Goal: Task Accomplishment & Management: Use online tool/utility

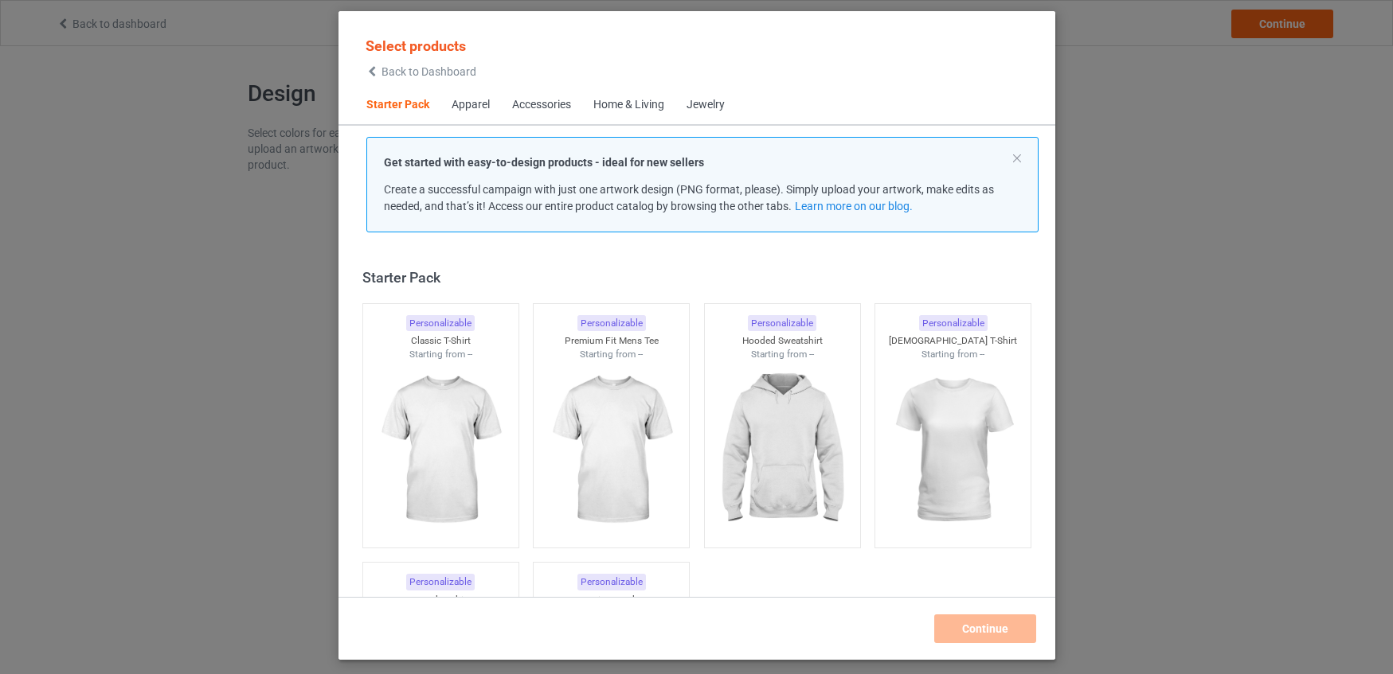
scroll to position [21, 0]
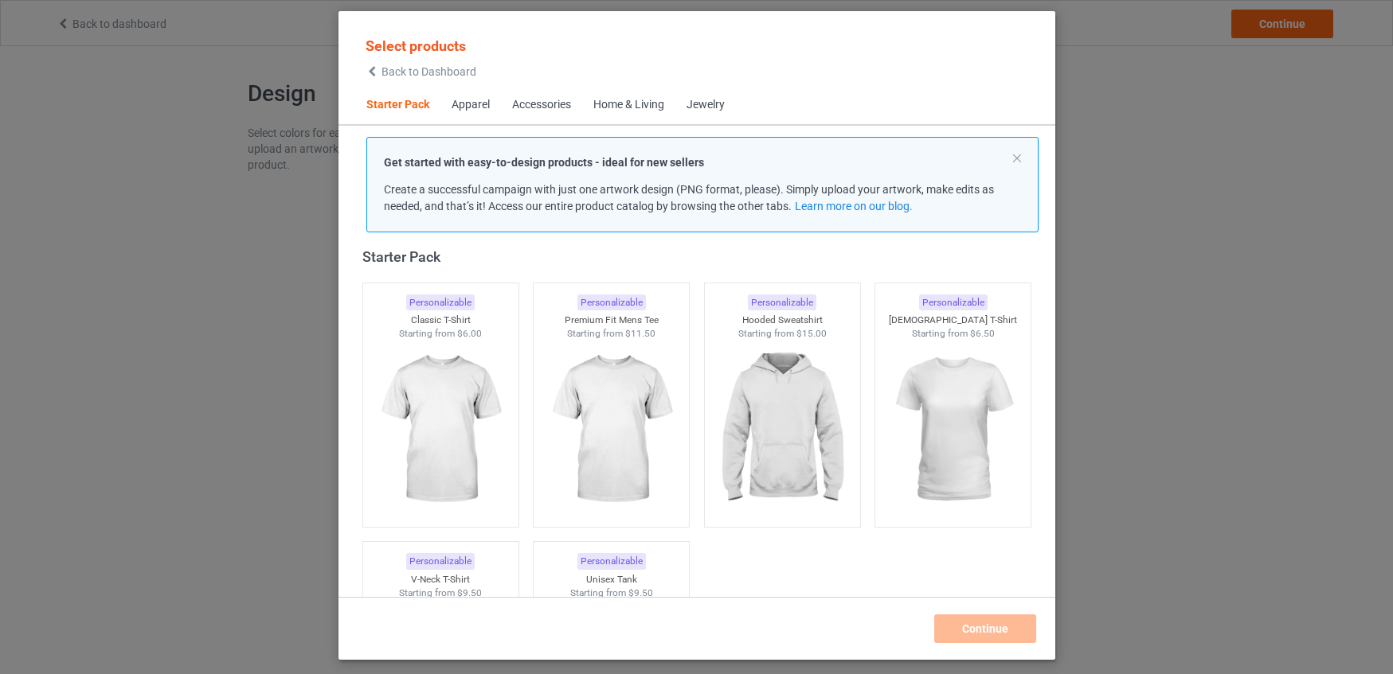
click at [643, 106] on div "Home & Living" at bounding box center [628, 105] width 71 height 16
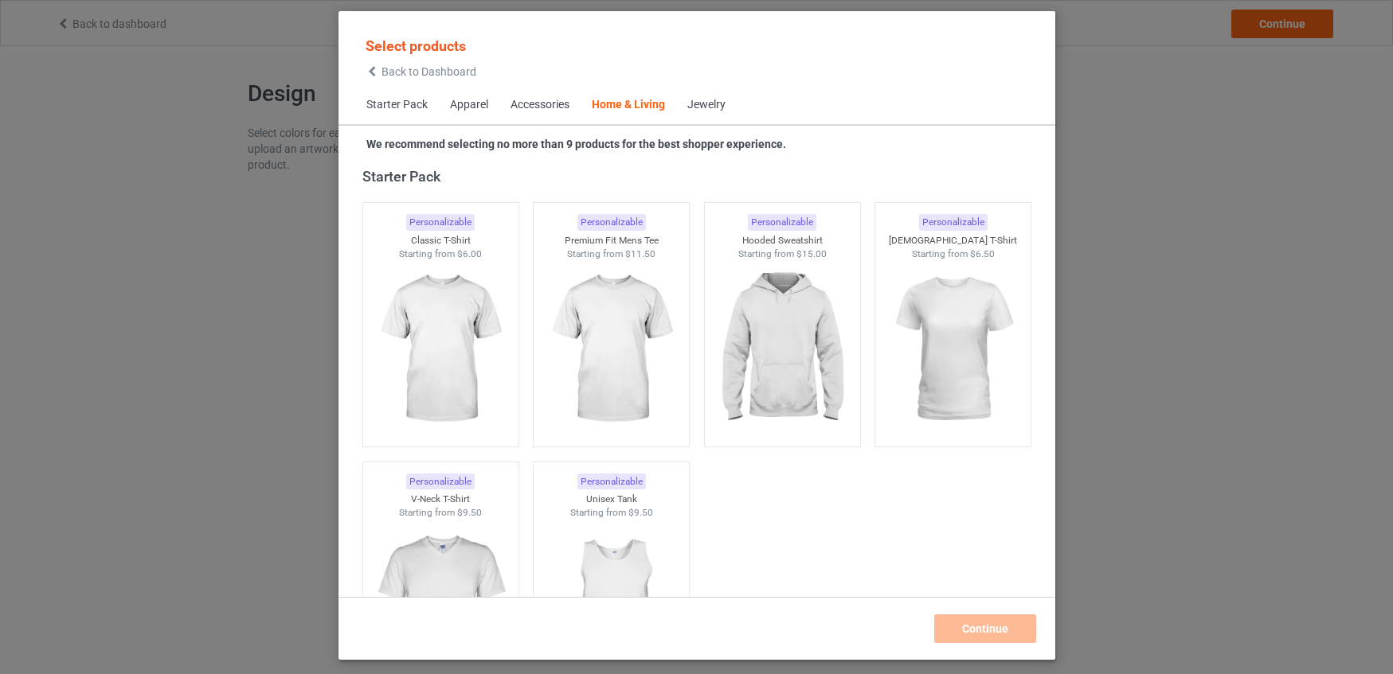
scroll to position [7183, 0]
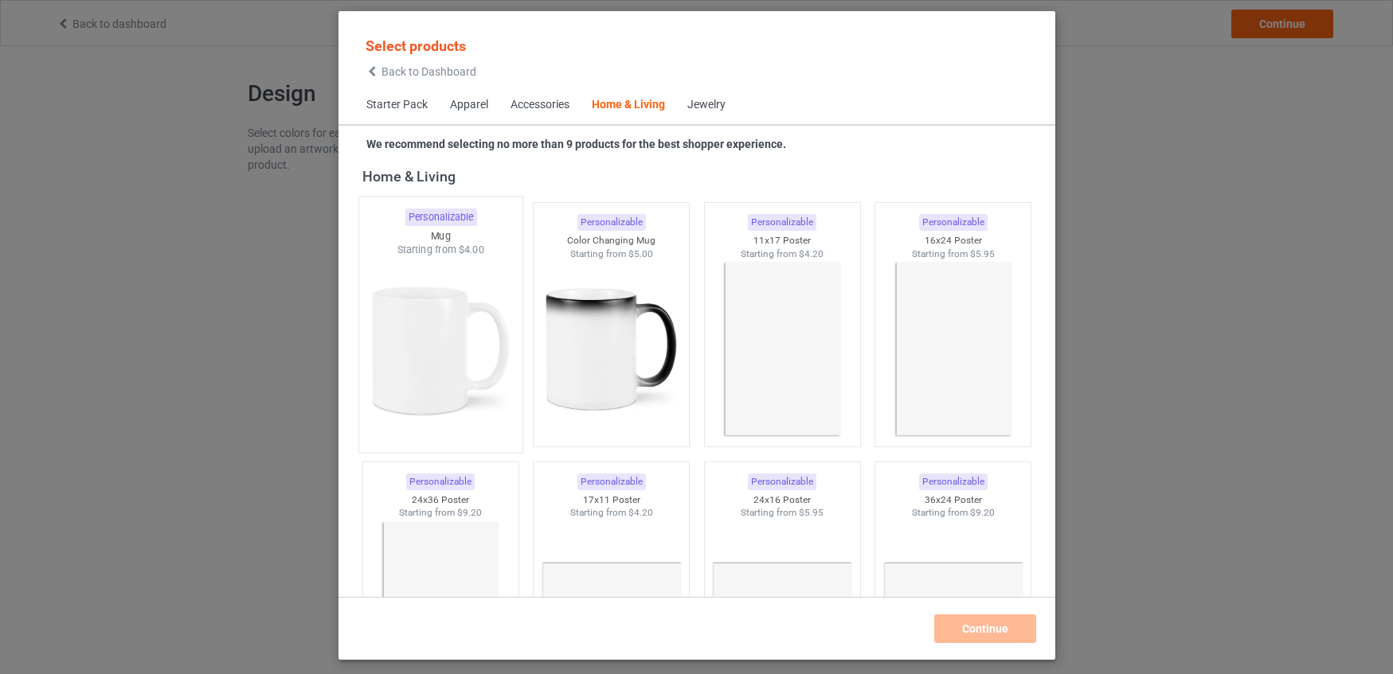
click at [429, 331] on img at bounding box center [441, 350] width 150 height 187
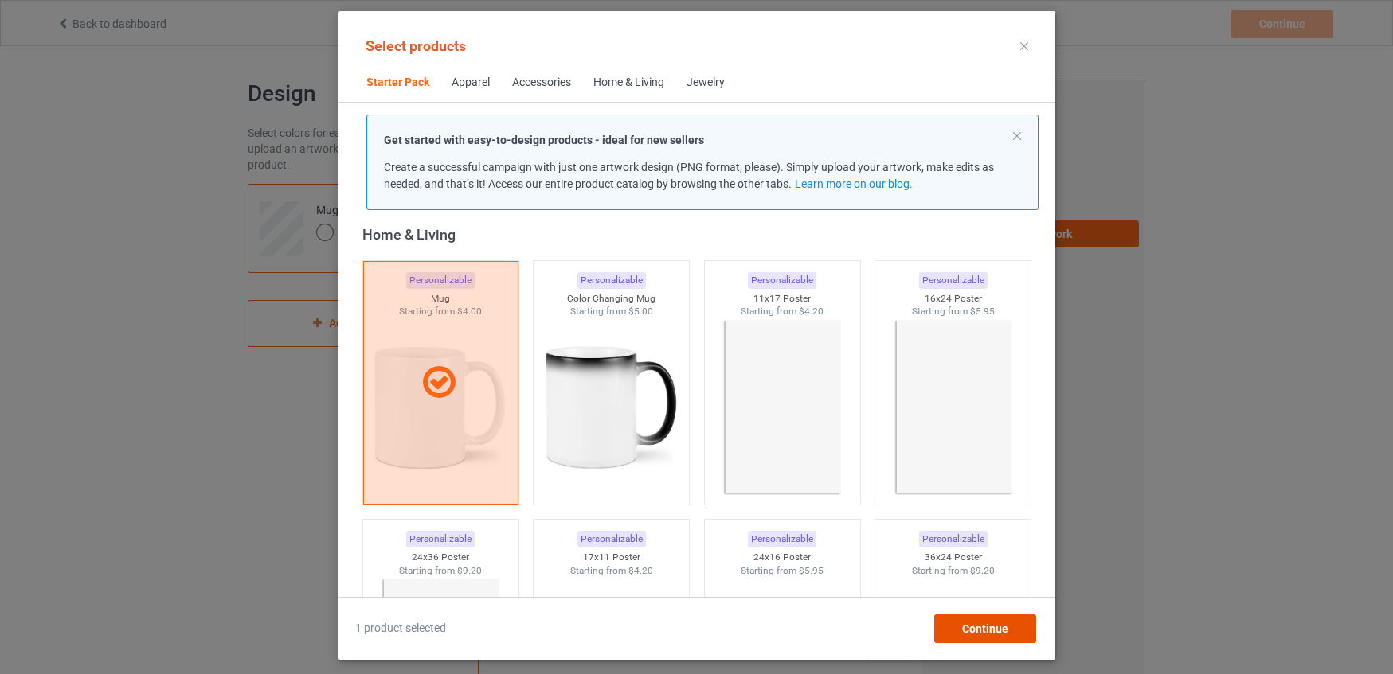
click at [1003, 626] on span "Continue" at bounding box center [984, 629] width 46 height 13
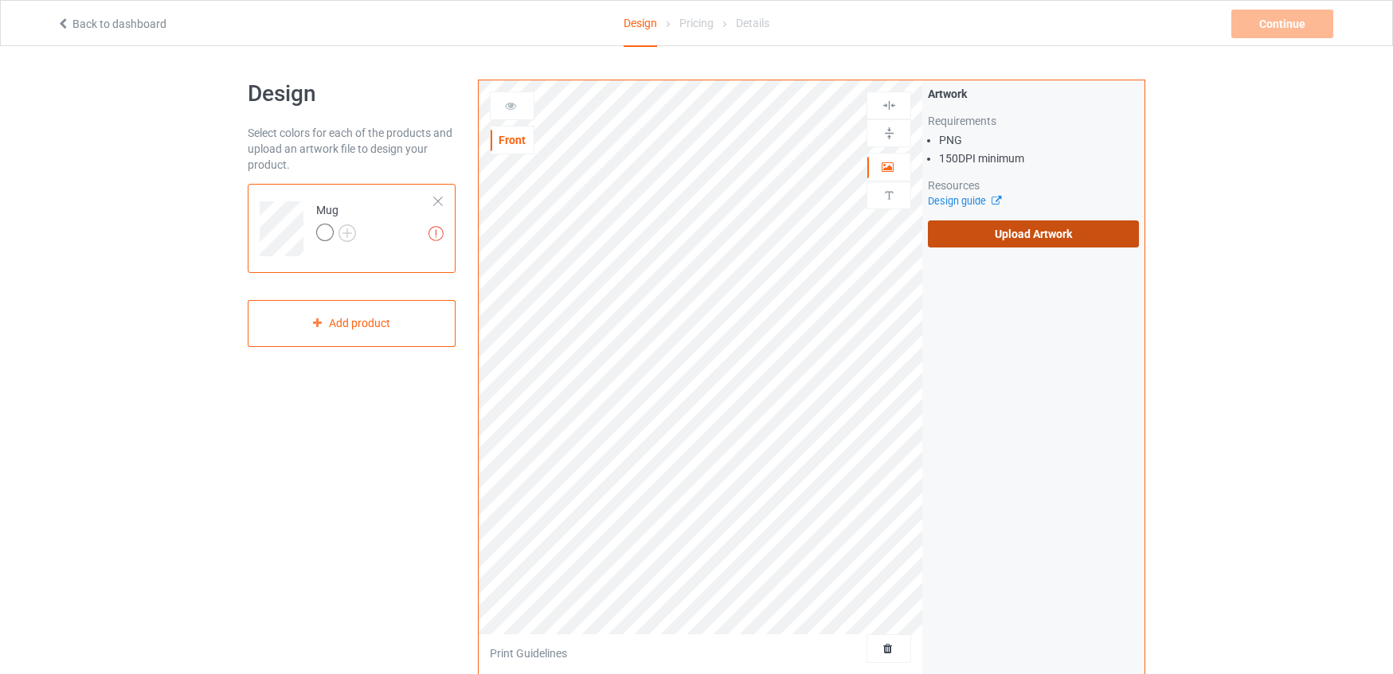
click at [1046, 238] on label "Upload Artwork" at bounding box center [1033, 234] width 211 height 27
click at [0, 0] on input "Upload Artwork" at bounding box center [0, 0] width 0 height 0
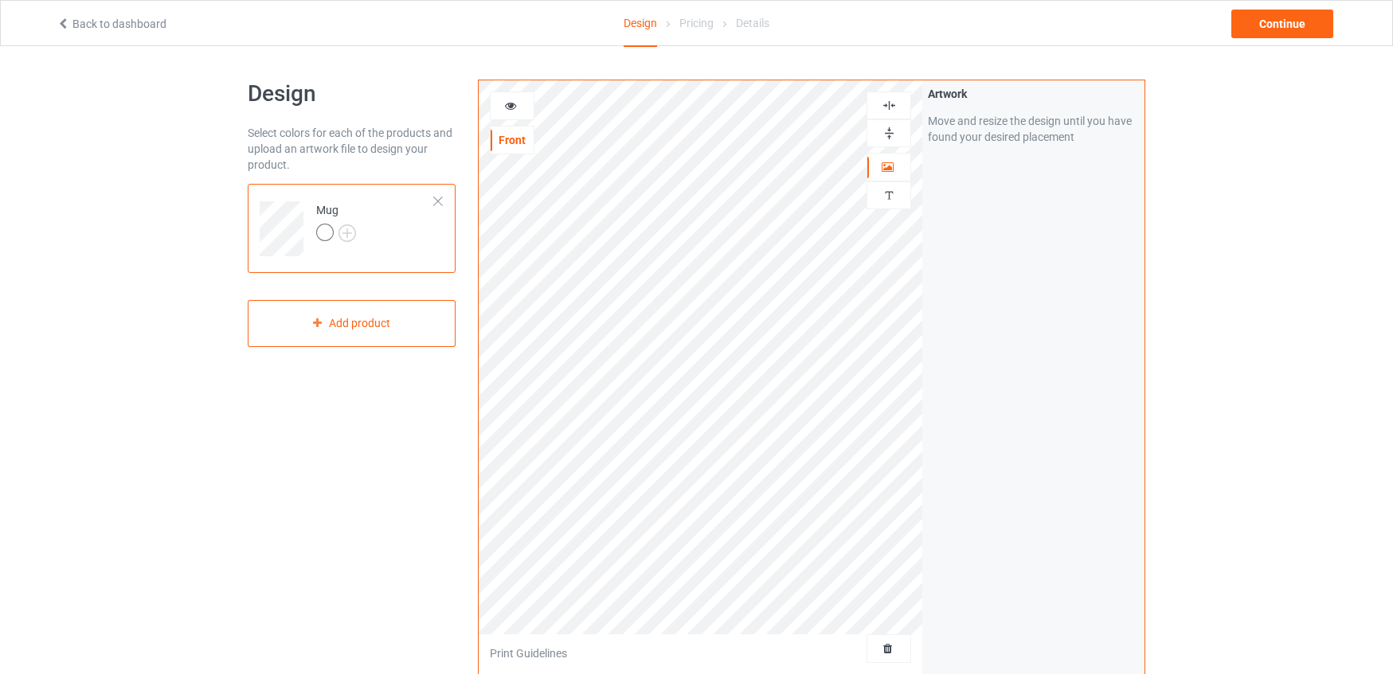
click at [887, 135] on img at bounding box center [889, 133] width 15 height 15
click at [510, 108] on icon at bounding box center [511, 103] width 14 height 11
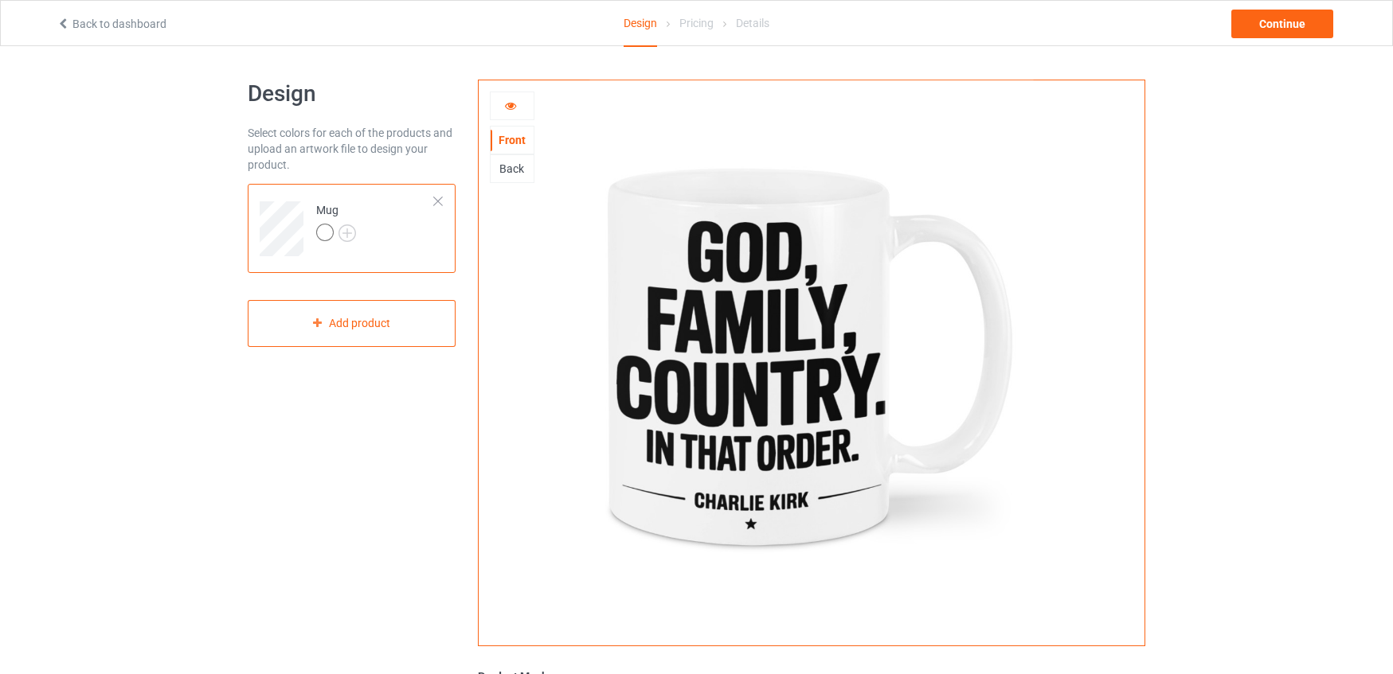
scroll to position [4, 0]
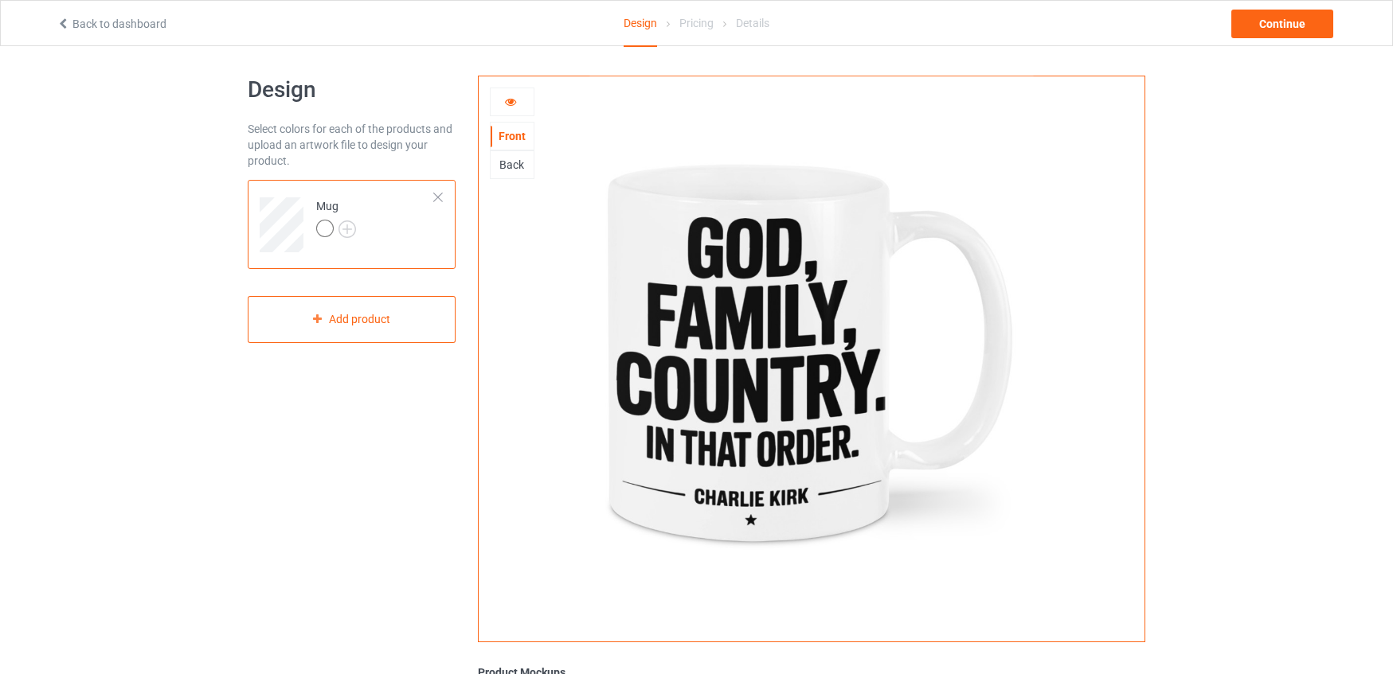
click at [511, 165] on div "Back" at bounding box center [512, 165] width 43 height 16
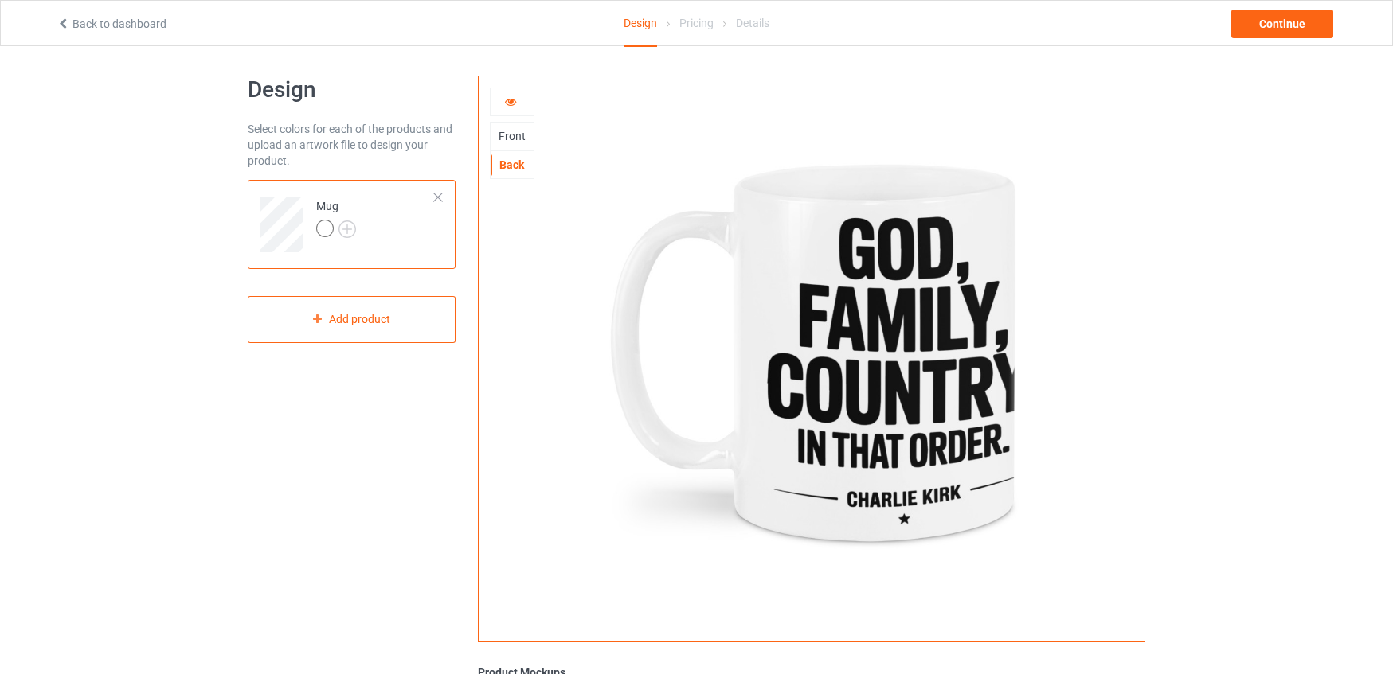
click at [514, 139] on div "Front" at bounding box center [512, 136] width 43 height 16
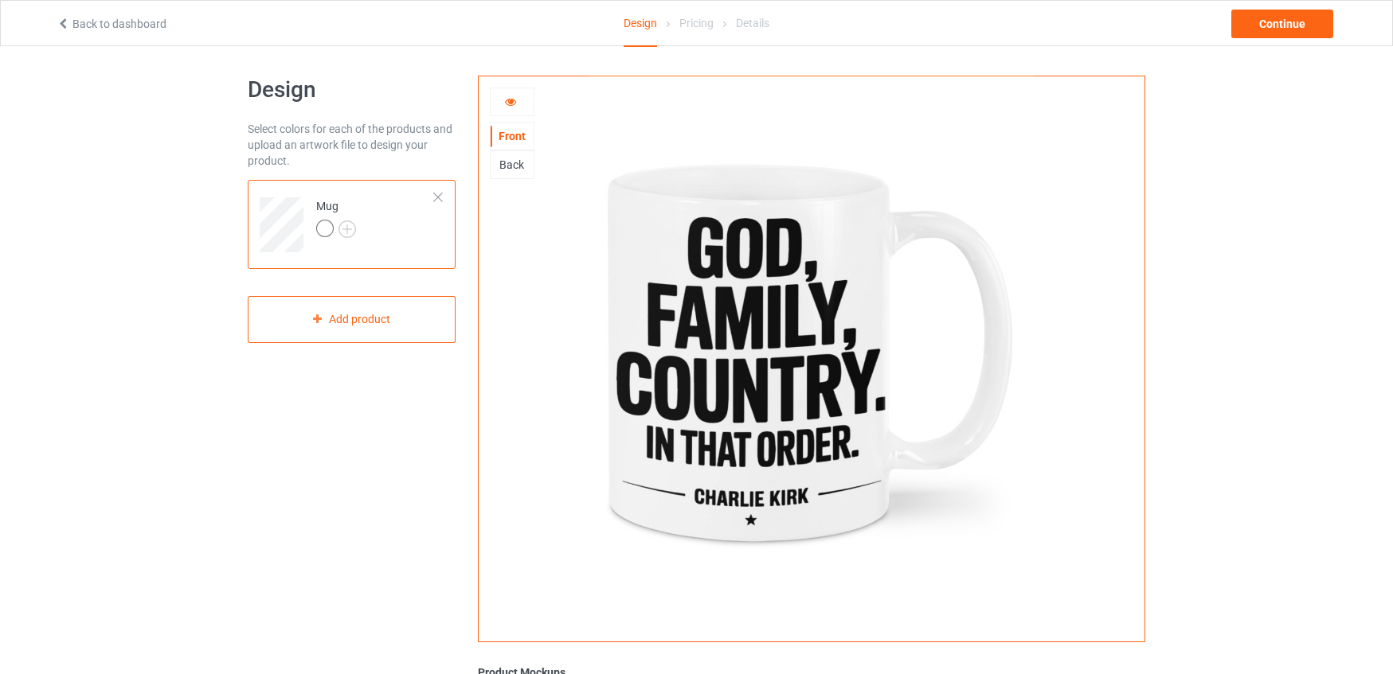
click at [509, 104] on icon at bounding box center [511, 99] width 14 height 11
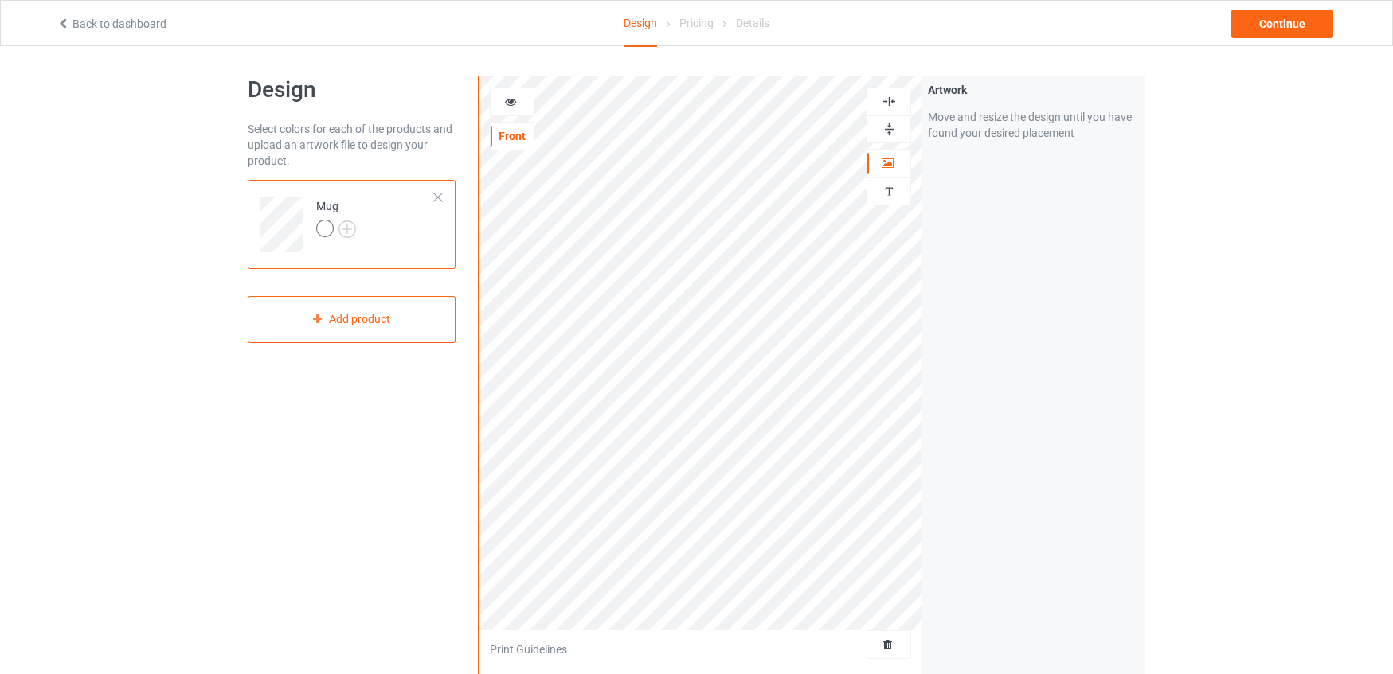
click at [890, 132] on img at bounding box center [889, 129] width 15 height 15
click at [509, 100] on icon at bounding box center [511, 99] width 14 height 11
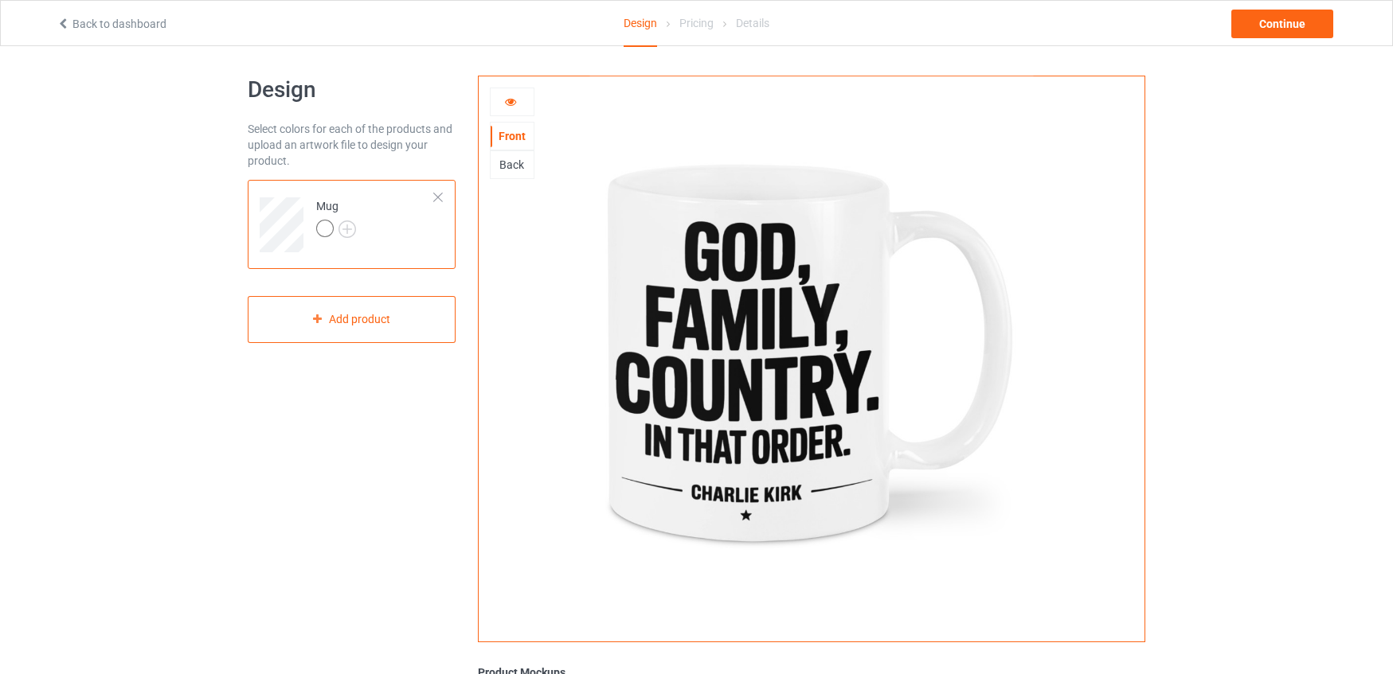
click at [509, 166] on div "Back" at bounding box center [512, 165] width 43 height 16
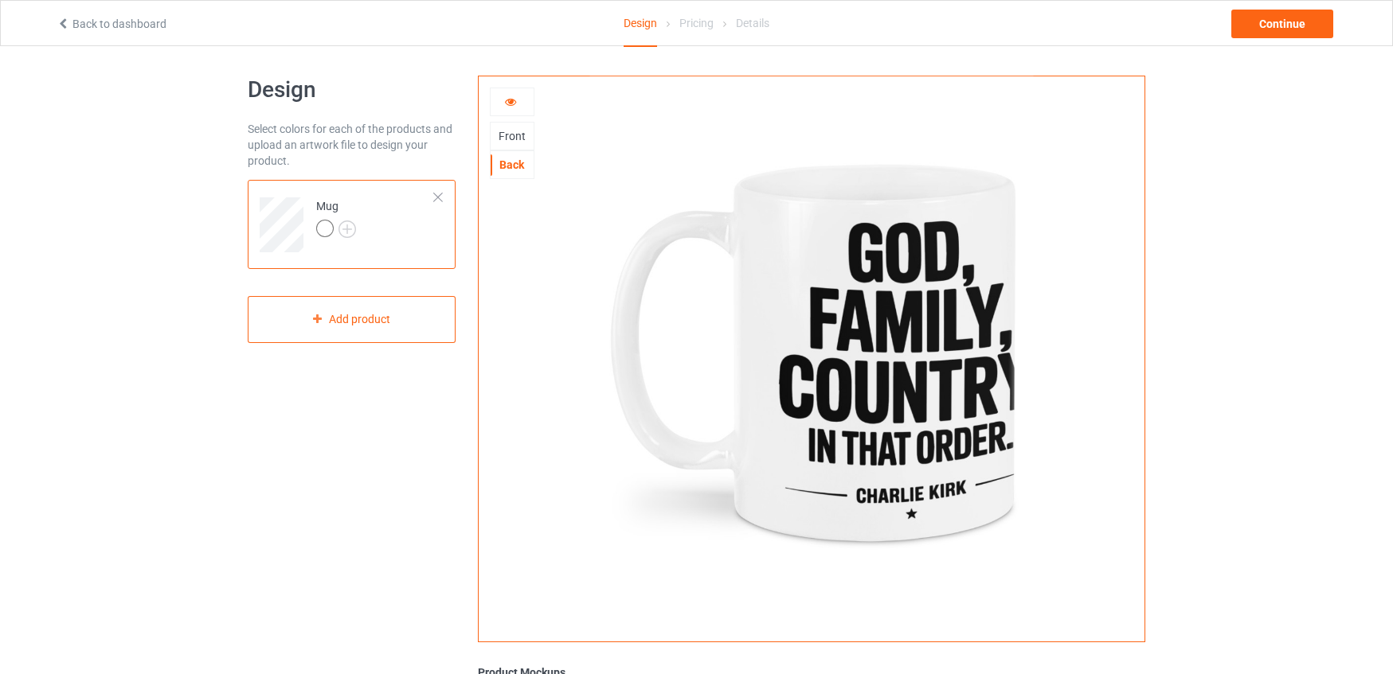
click at [510, 136] on div "Front" at bounding box center [512, 136] width 43 height 16
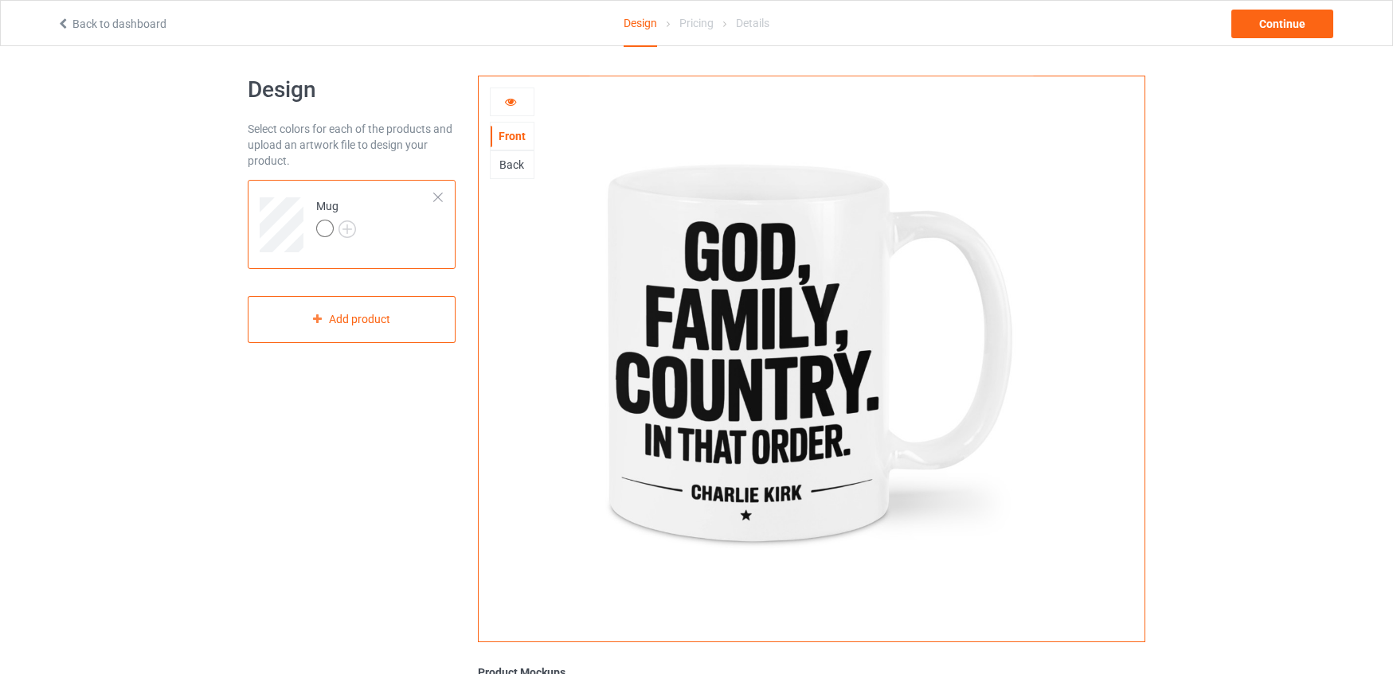
click at [509, 103] on icon at bounding box center [511, 99] width 14 height 11
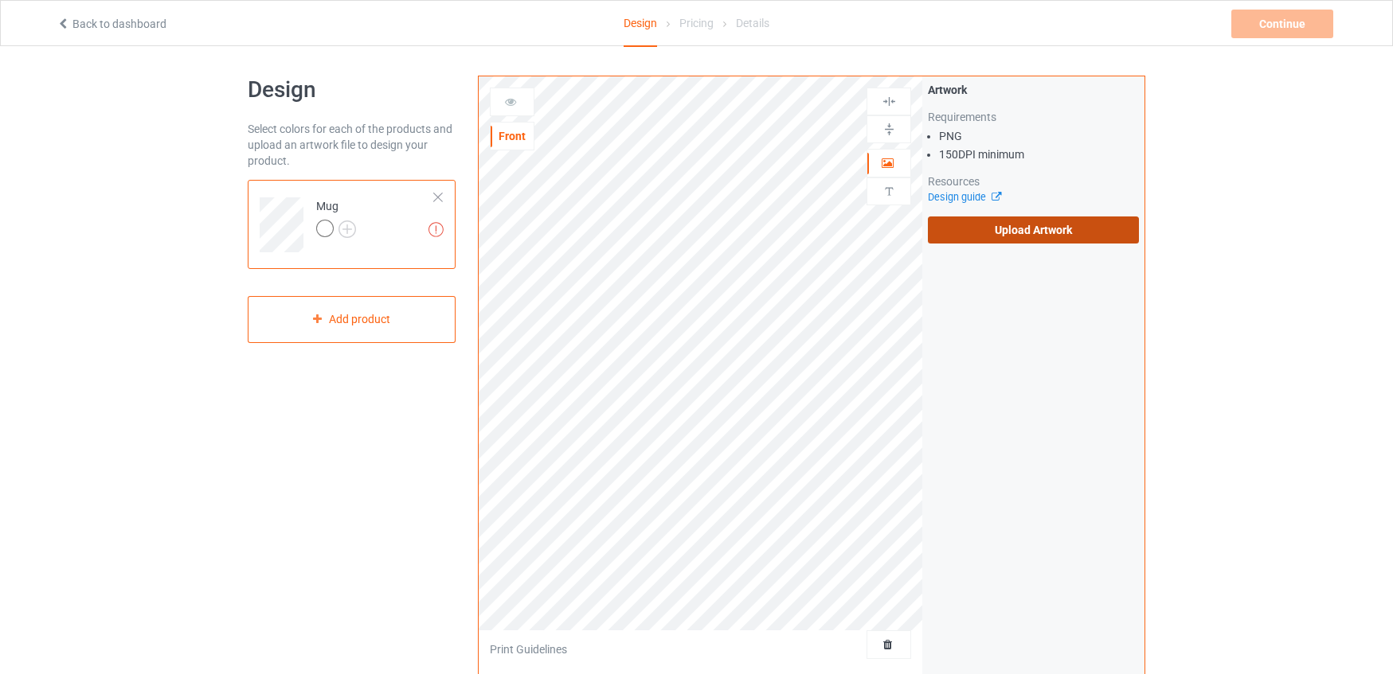
click at [1034, 233] on label "Upload Artwork" at bounding box center [1033, 230] width 211 height 27
click at [0, 0] on input "Upload Artwork" at bounding box center [0, 0] width 0 height 0
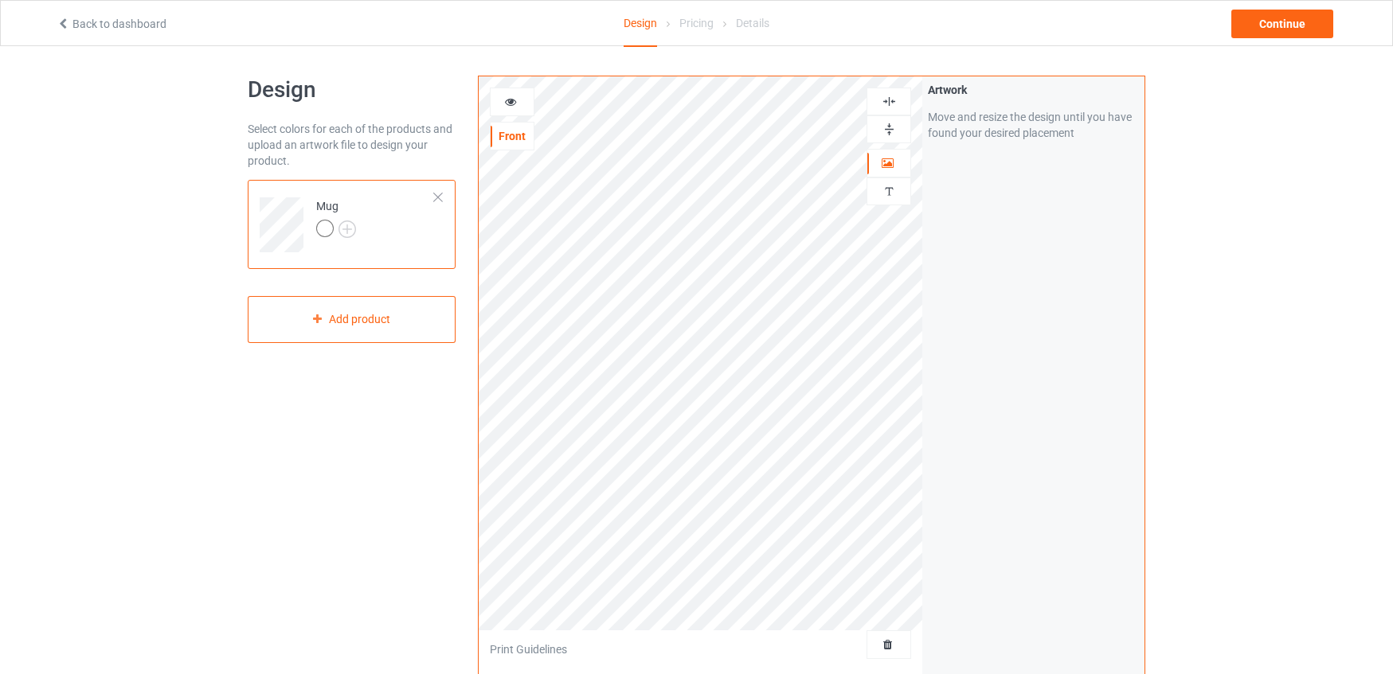
click at [886, 126] on img at bounding box center [889, 129] width 15 height 15
click at [509, 99] on icon at bounding box center [511, 99] width 14 height 11
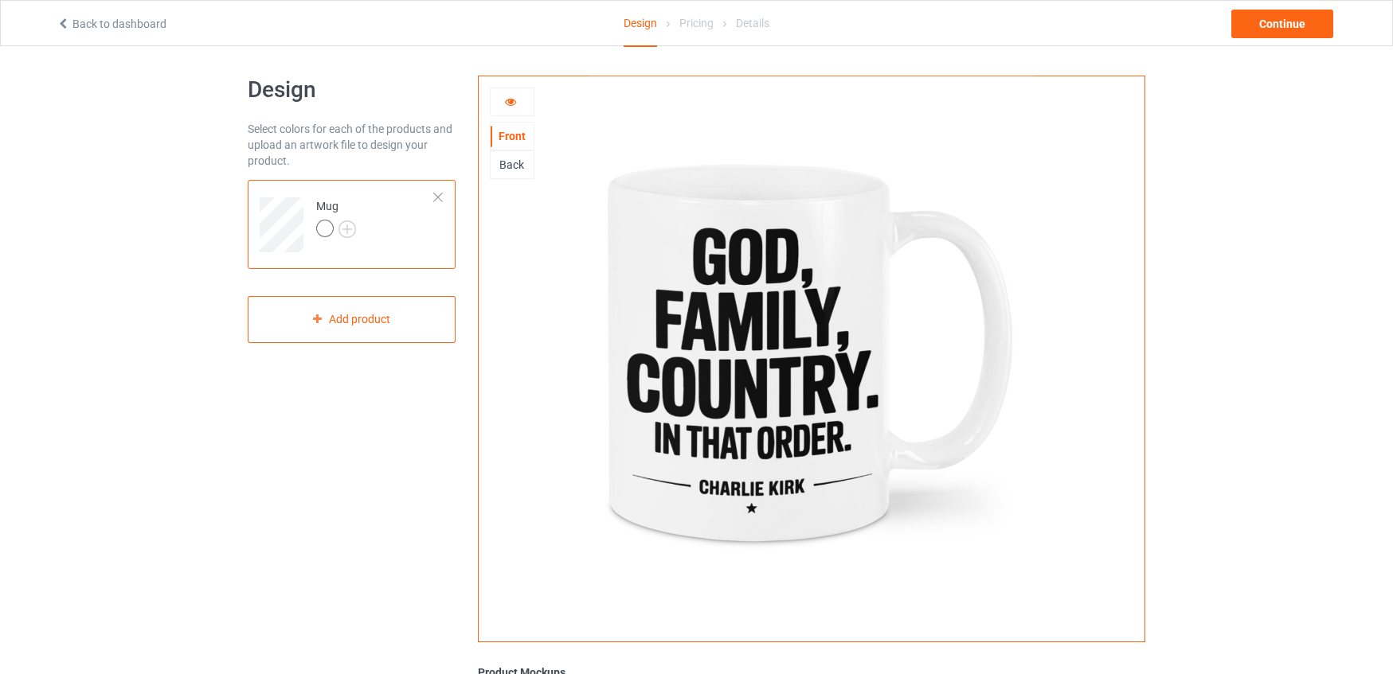
click at [513, 164] on div "Back" at bounding box center [512, 165] width 43 height 16
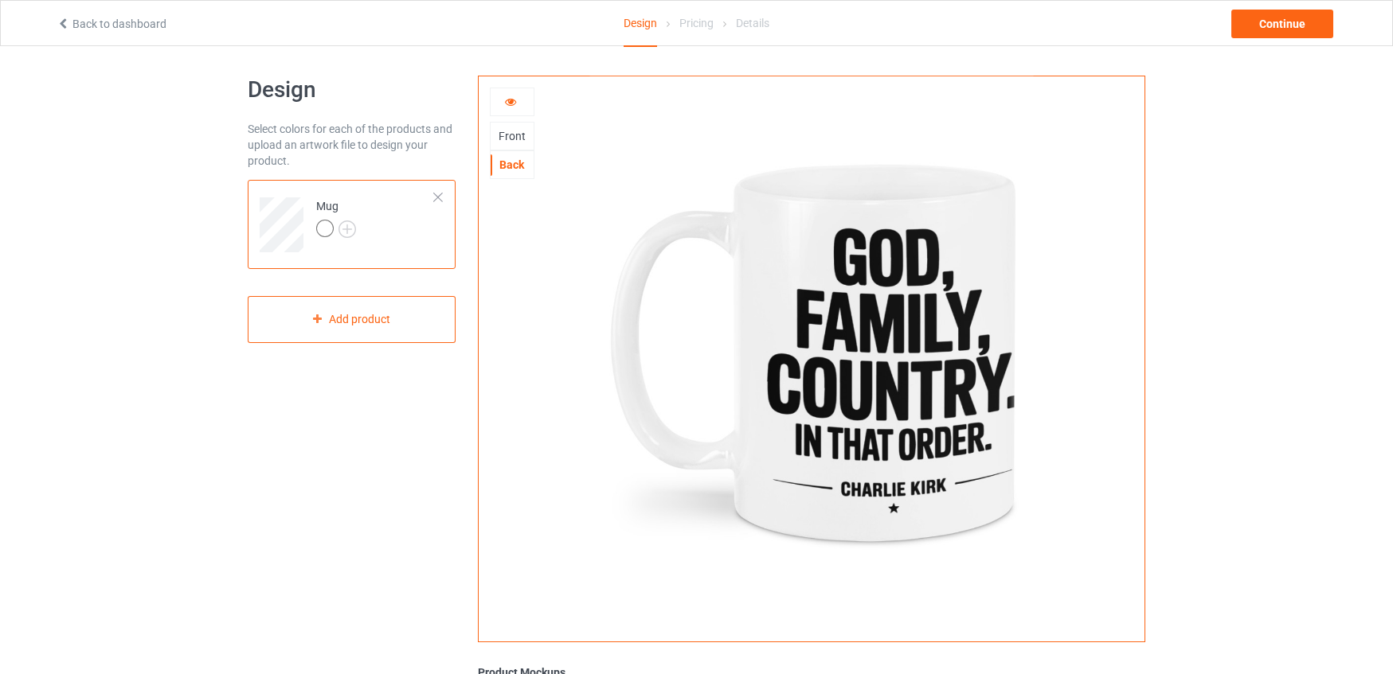
click at [510, 134] on div "Front" at bounding box center [512, 136] width 43 height 16
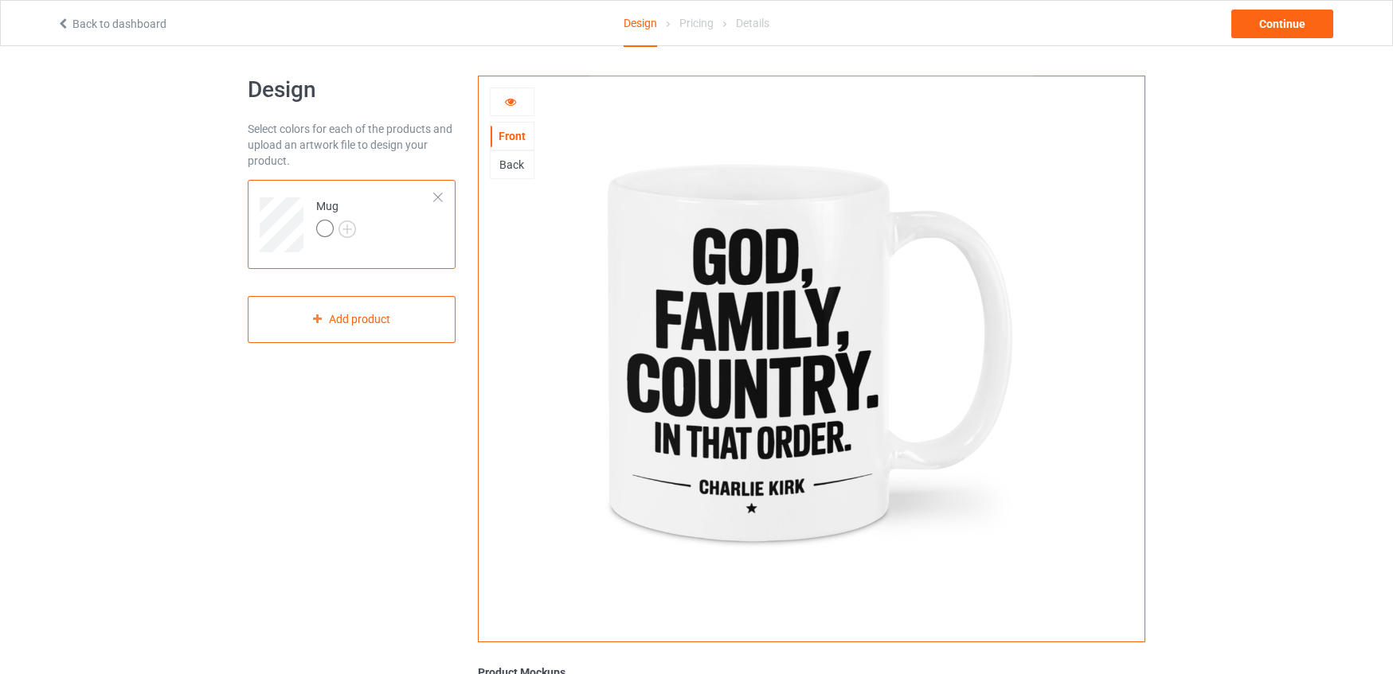
click at [510, 103] on icon at bounding box center [511, 99] width 14 height 11
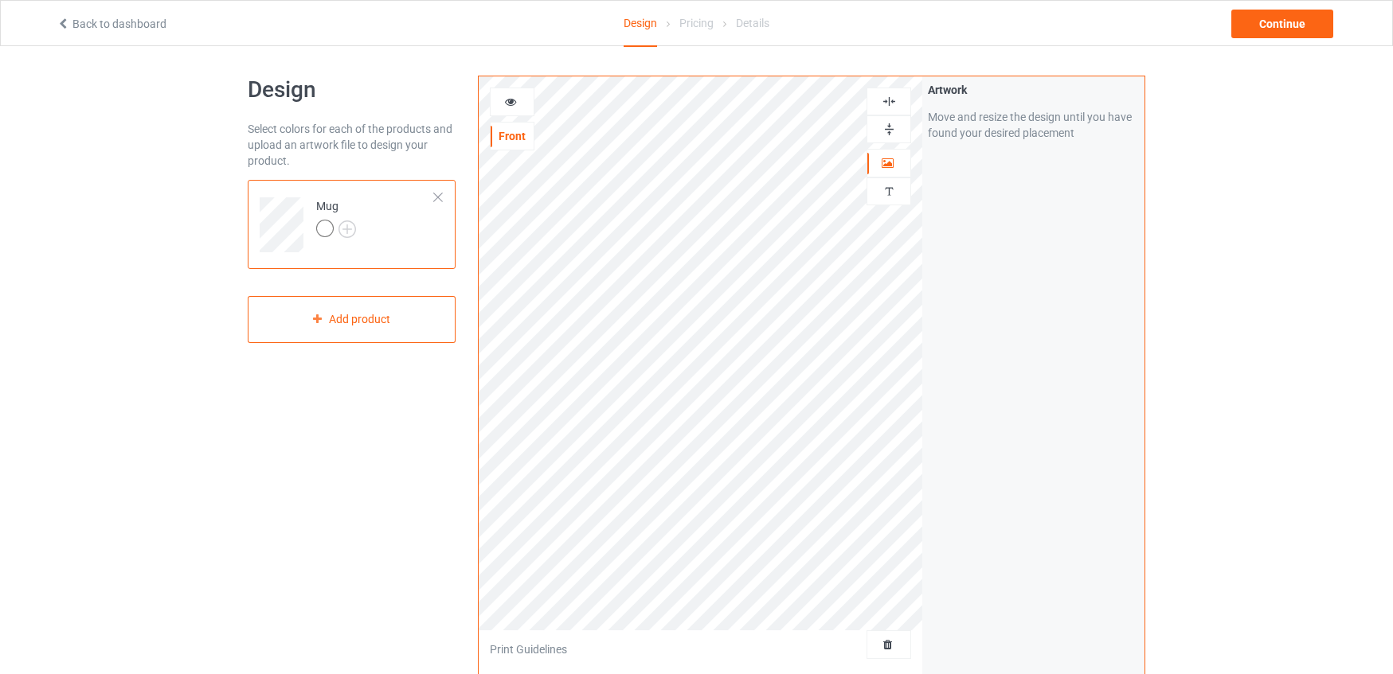
scroll to position [3, 0]
click at [890, 133] on img at bounding box center [889, 130] width 15 height 15
click at [510, 103] on icon at bounding box center [511, 100] width 14 height 11
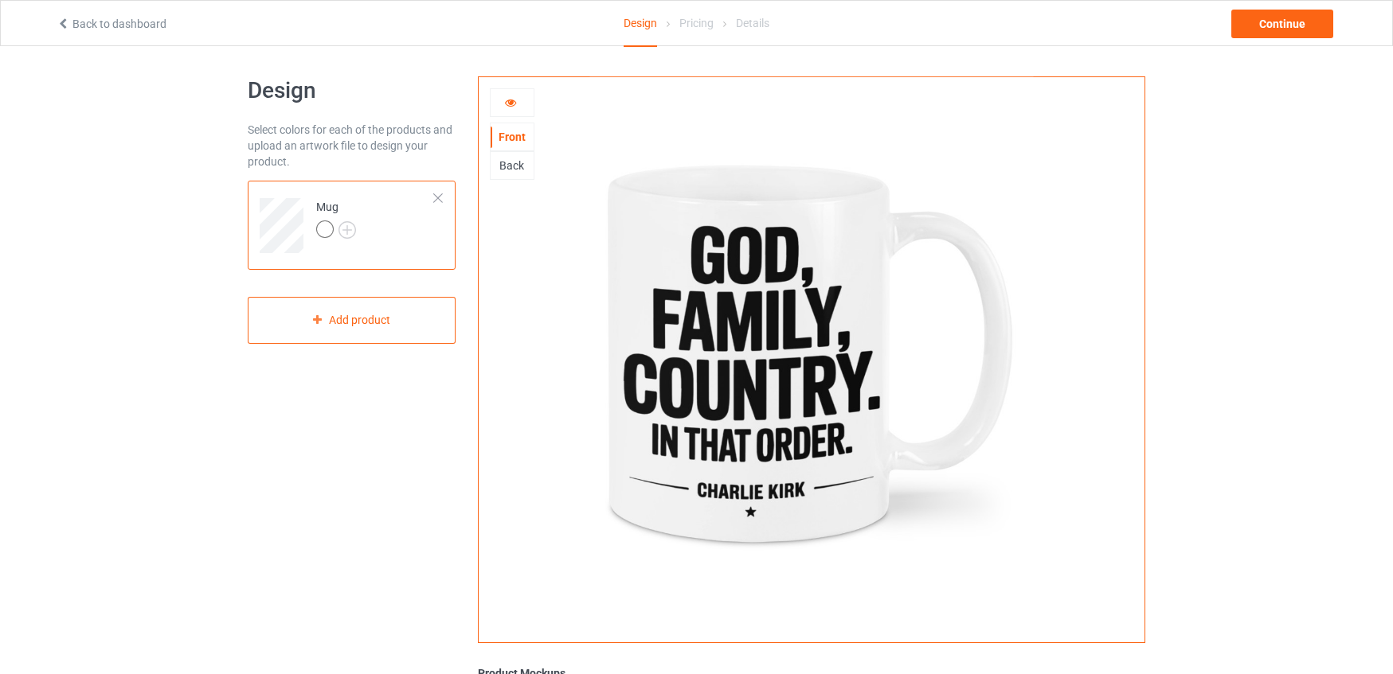
click at [502, 162] on div "Back" at bounding box center [512, 166] width 43 height 16
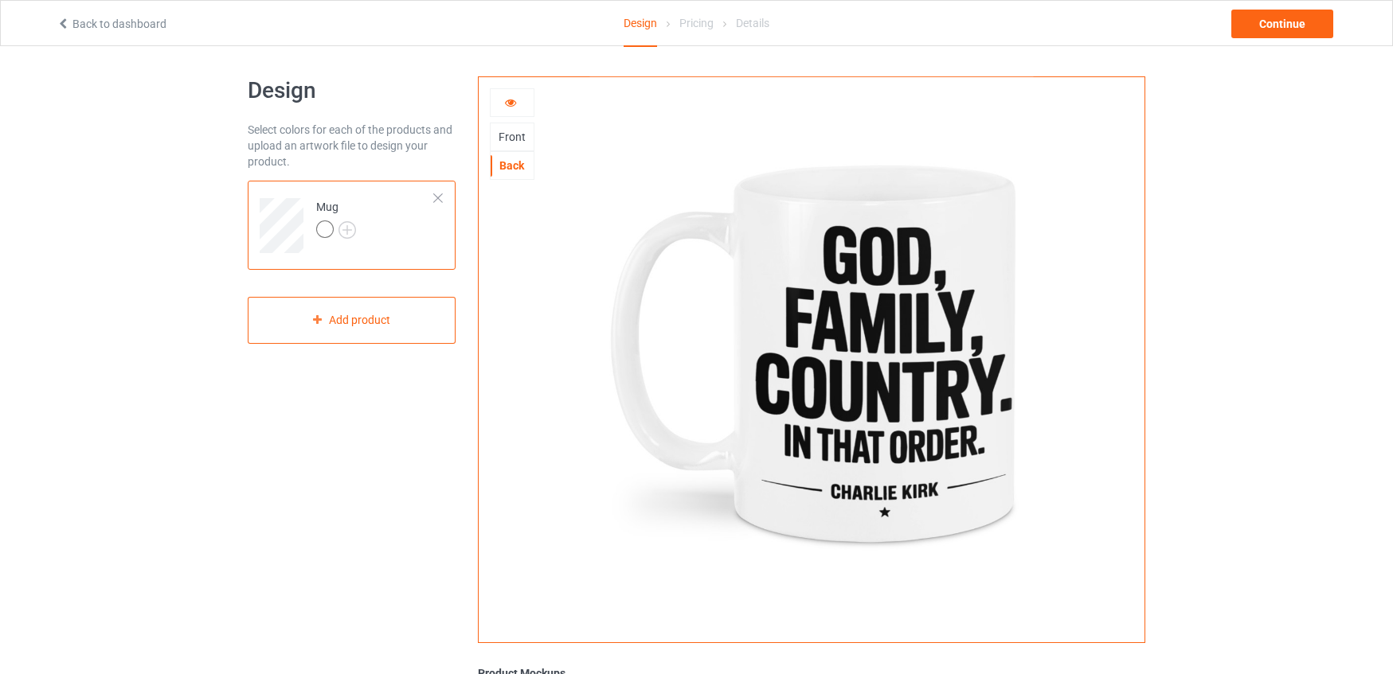
click at [511, 139] on div "Front" at bounding box center [512, 137] width 43 height 16
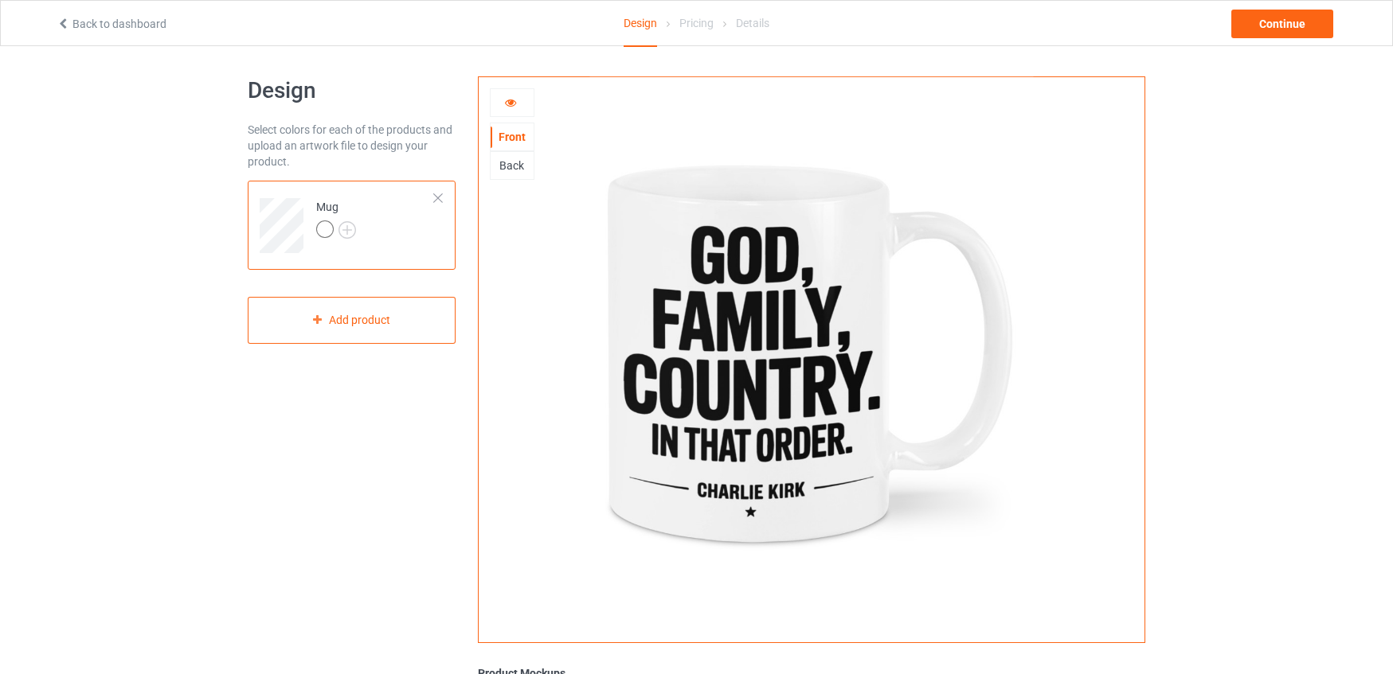
click at [513, 169] on div "Back" at bounding box center [512, 166] width 43 height 16
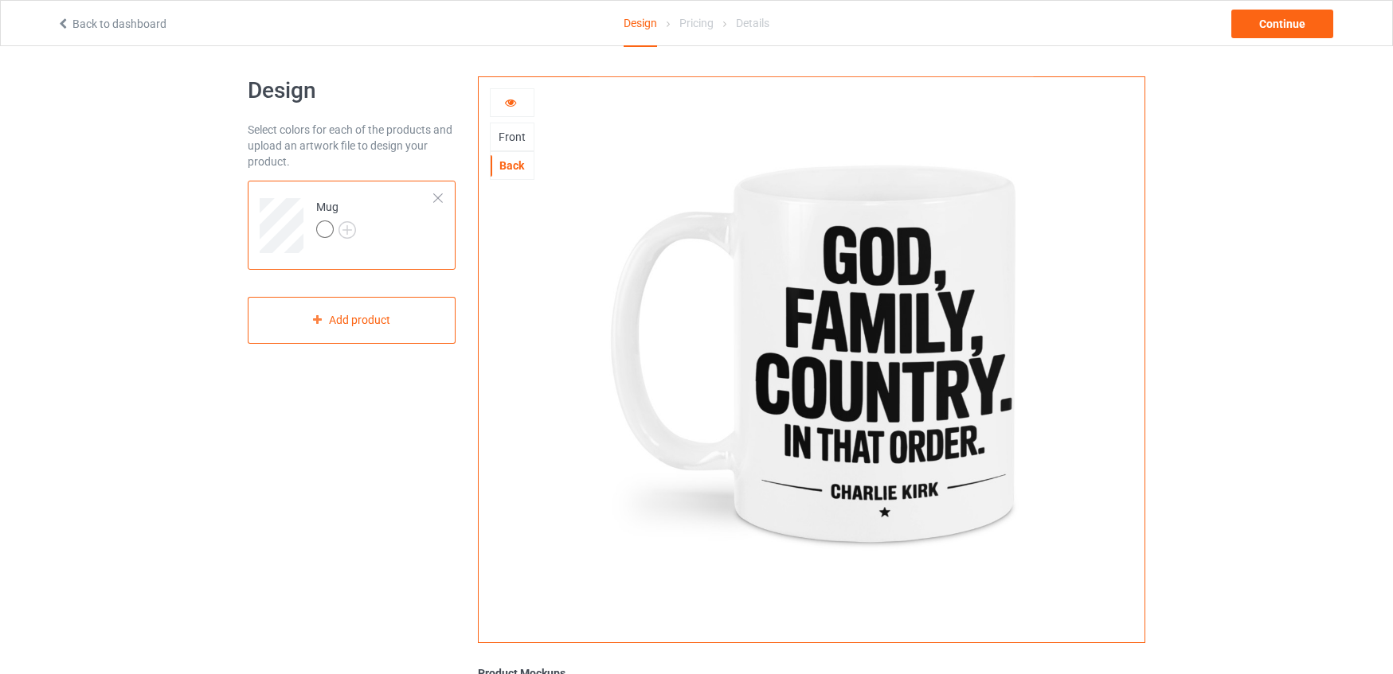
click at [514, 136] on div "Front" at bounding box center [512, 137] width 43 height 16
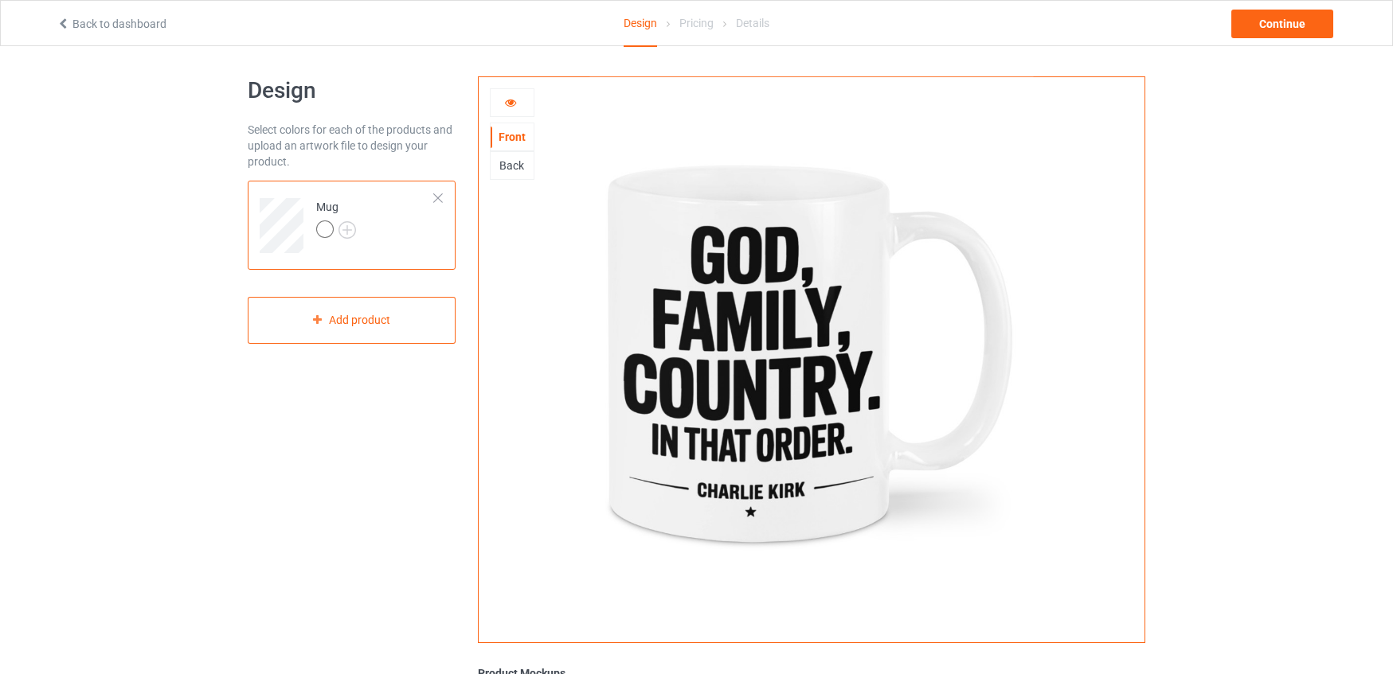
click at [506, 99] on icon at bounding box center [511, 100] width 14 height 11
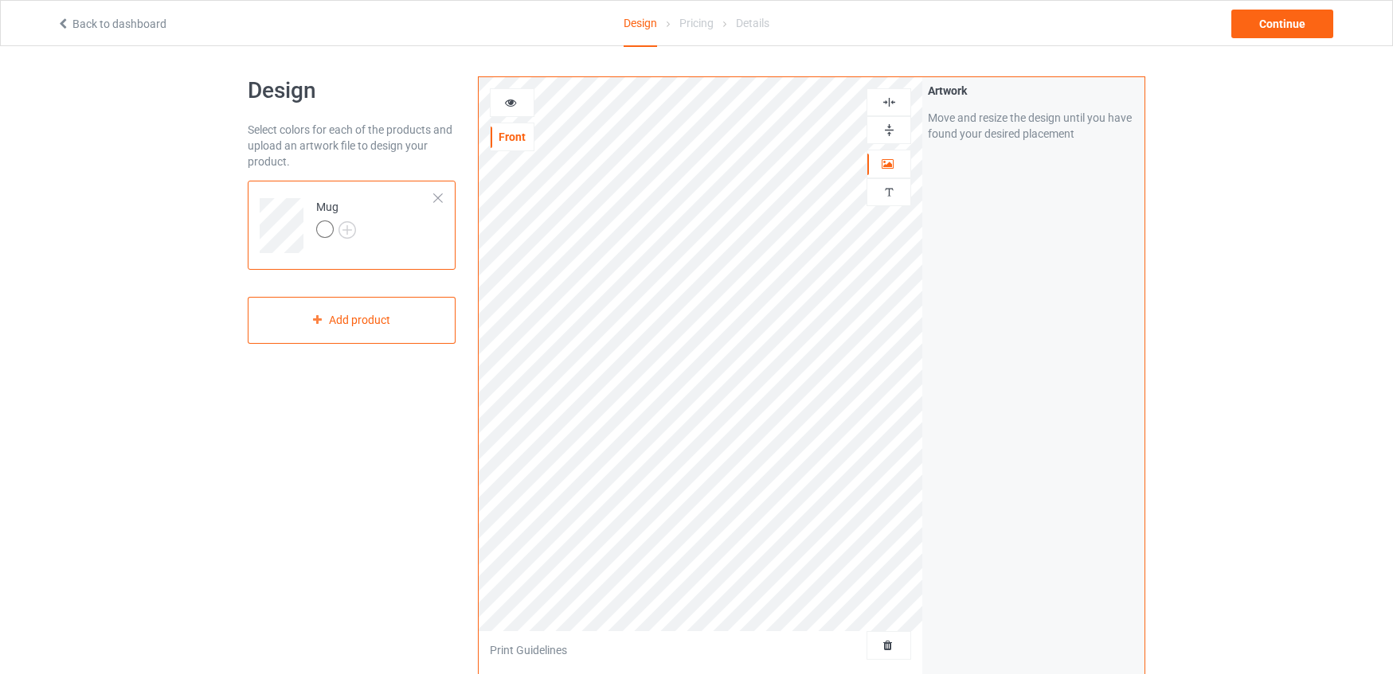
click at [889, 129] on img at bounding box center [889, 130] width 15 height 15
click at [890, 129] on img at bounding box center [889, 130] width 15 height 15
click at [507, 103] on icon at bounding box center [511, 100] width 14 height 11
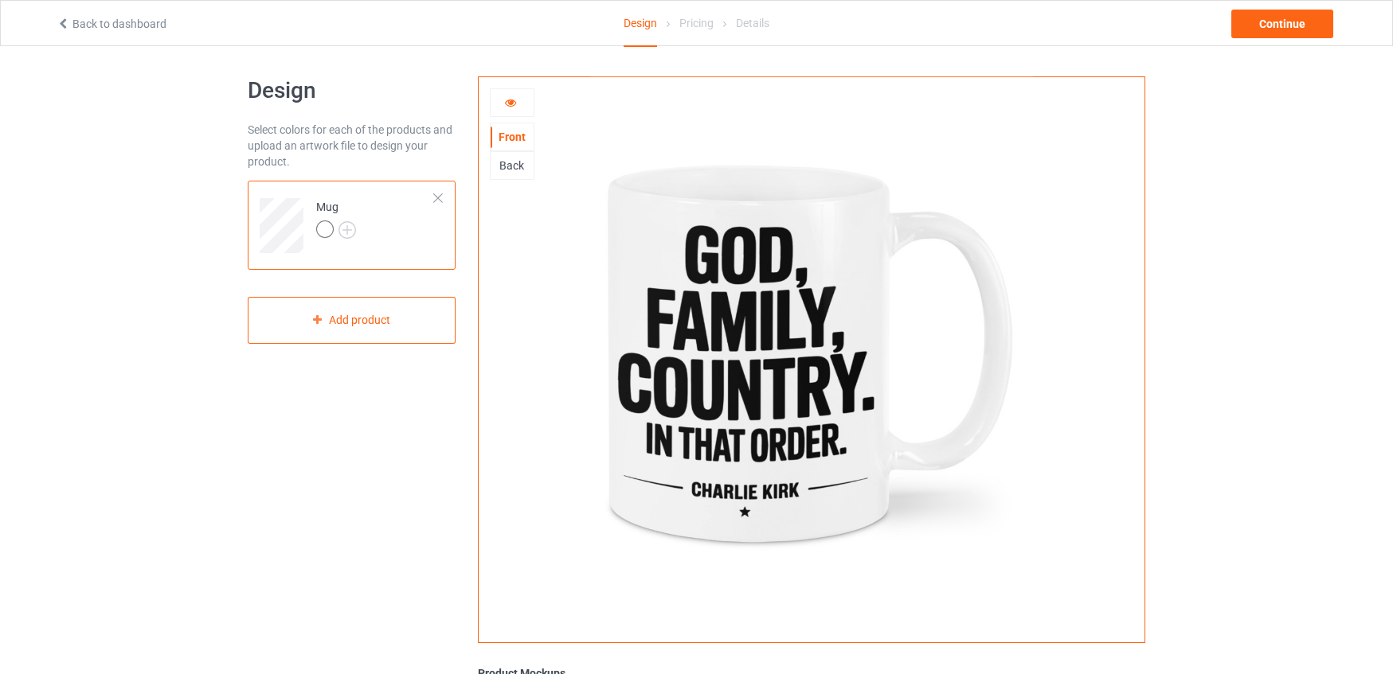
click at [508, 168] on div "Back" at bounding box center [512, 166] width 43 height 16
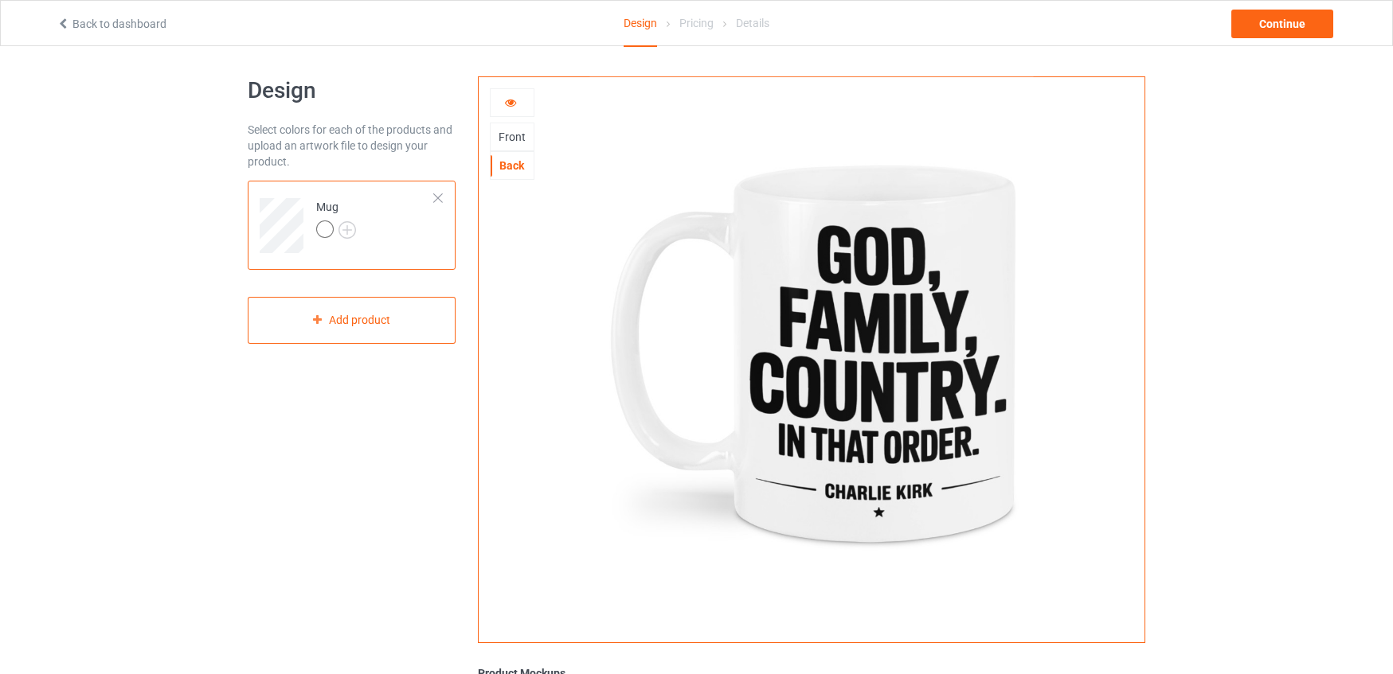
click at [515, 138] on div "Front" at bounding box center [512, 137] width 43 height 16
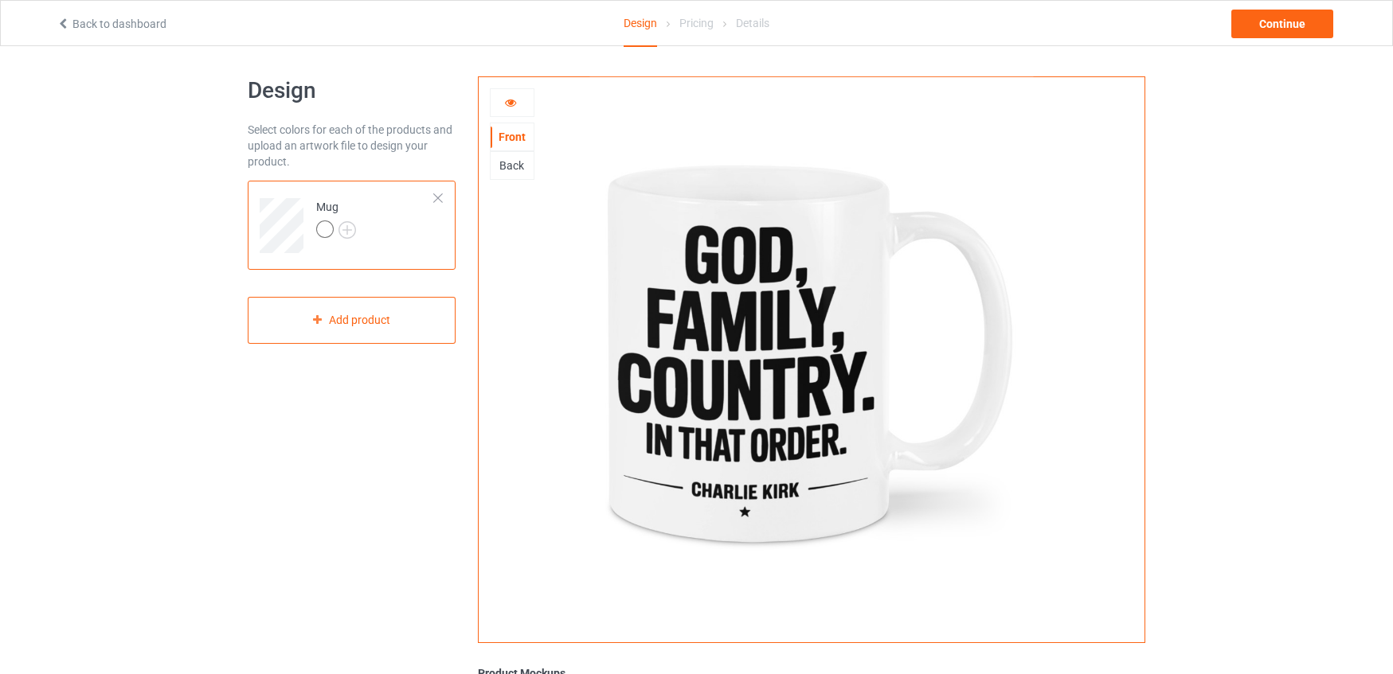
click at [514, 167] on div "Back" at bounding box center [512, 166] width 43 height 16
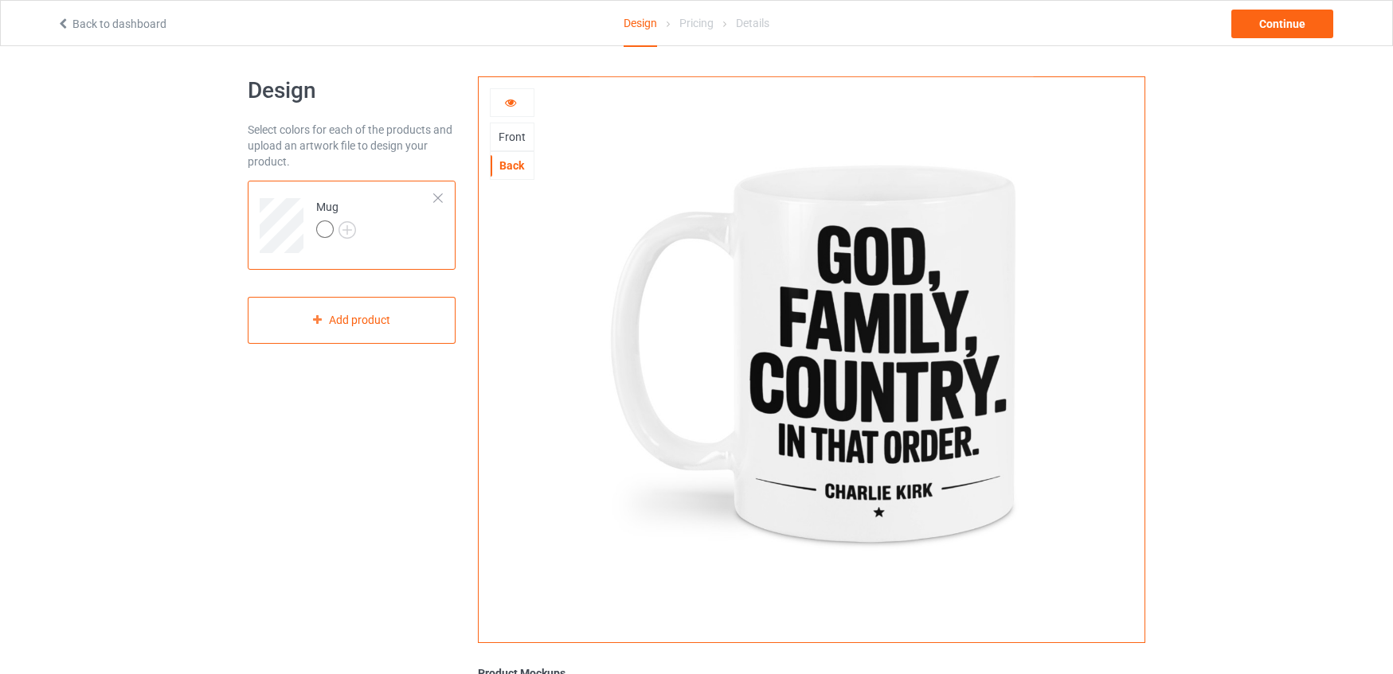
click at [516, 140] on div "Front" at bounding box center [512, 137] width 43 height 16
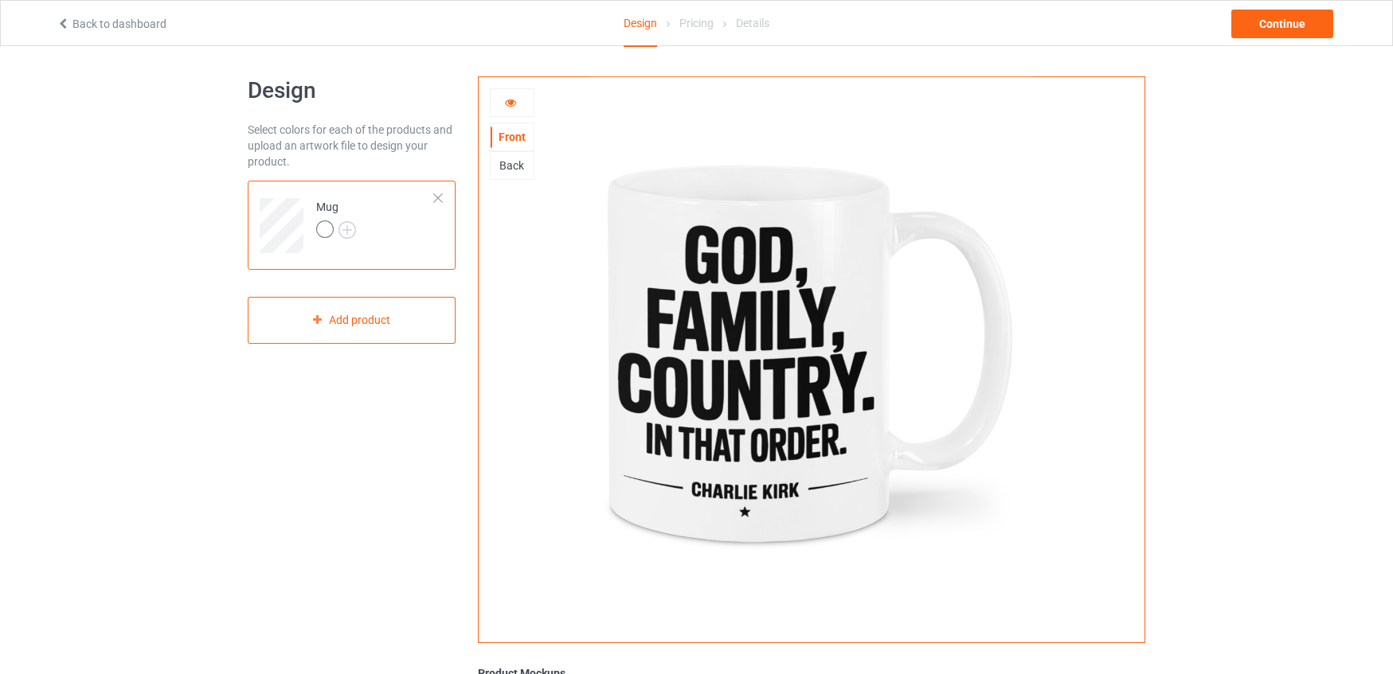
click at [513, 103] on icon at bounding box center [511, 100] width 14 height 11
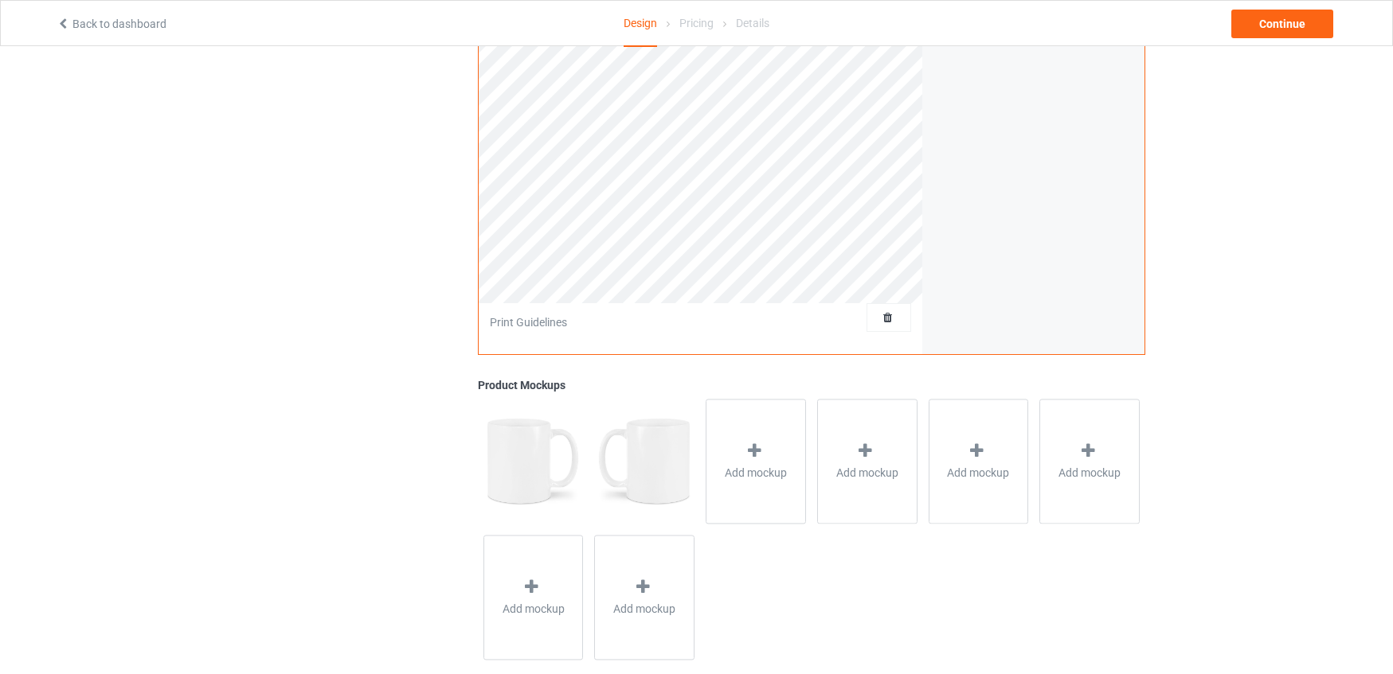
scroll to position [336, 0]
click at [755, 438] on icon at bounding box center [755, 446] width 20 height 17
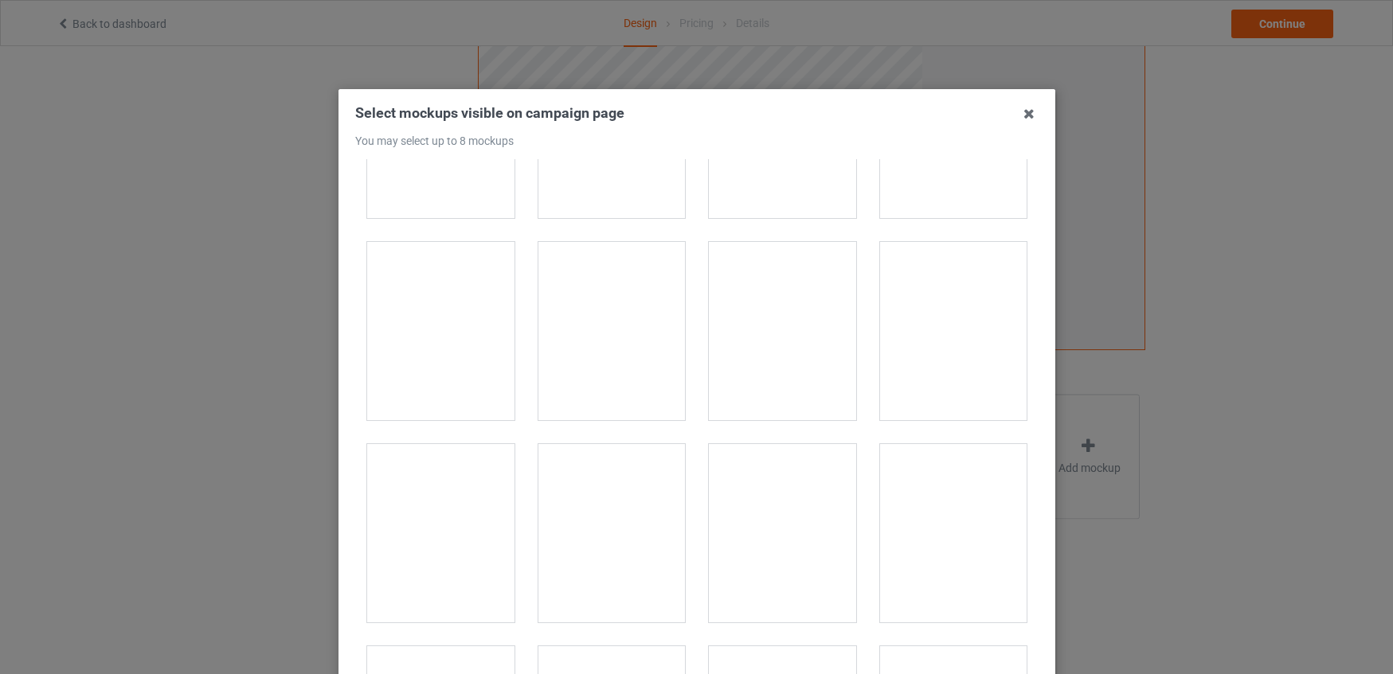
scroll to position [2753, 0]
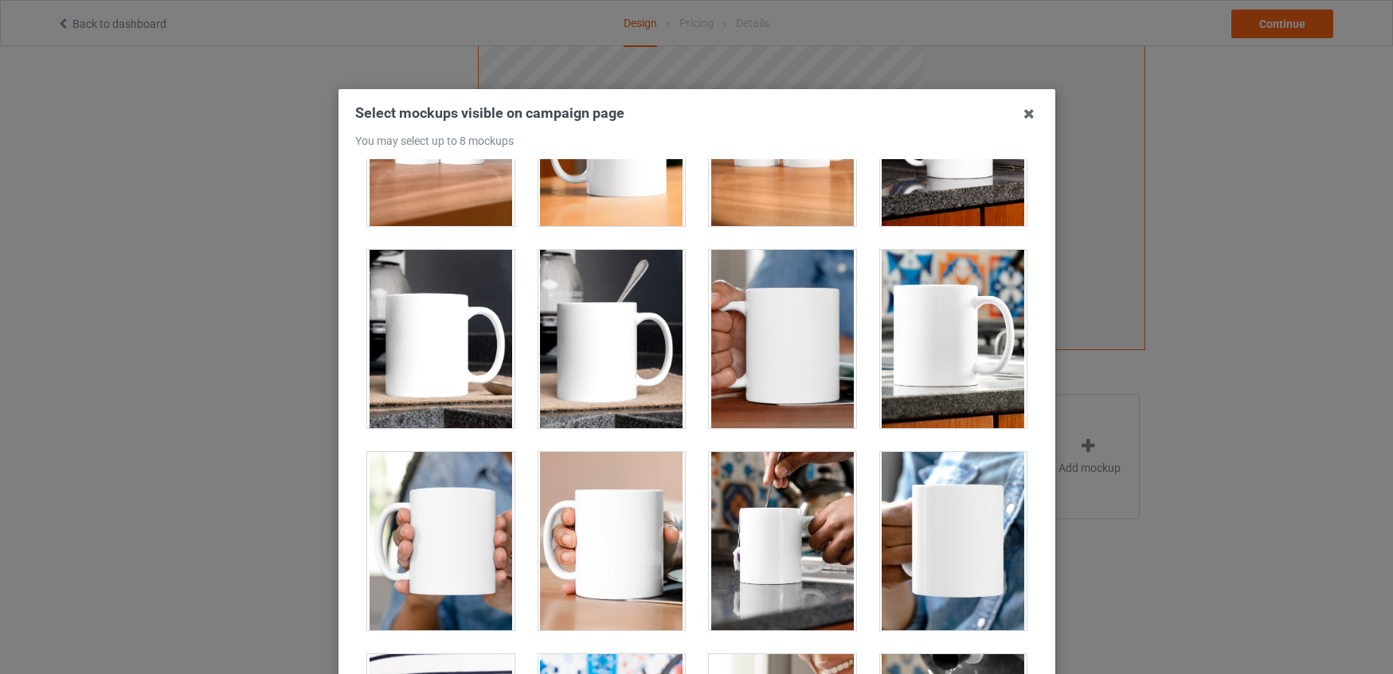
click at [939, 361] on div at bounding box center [952, 339] width 147 height 178
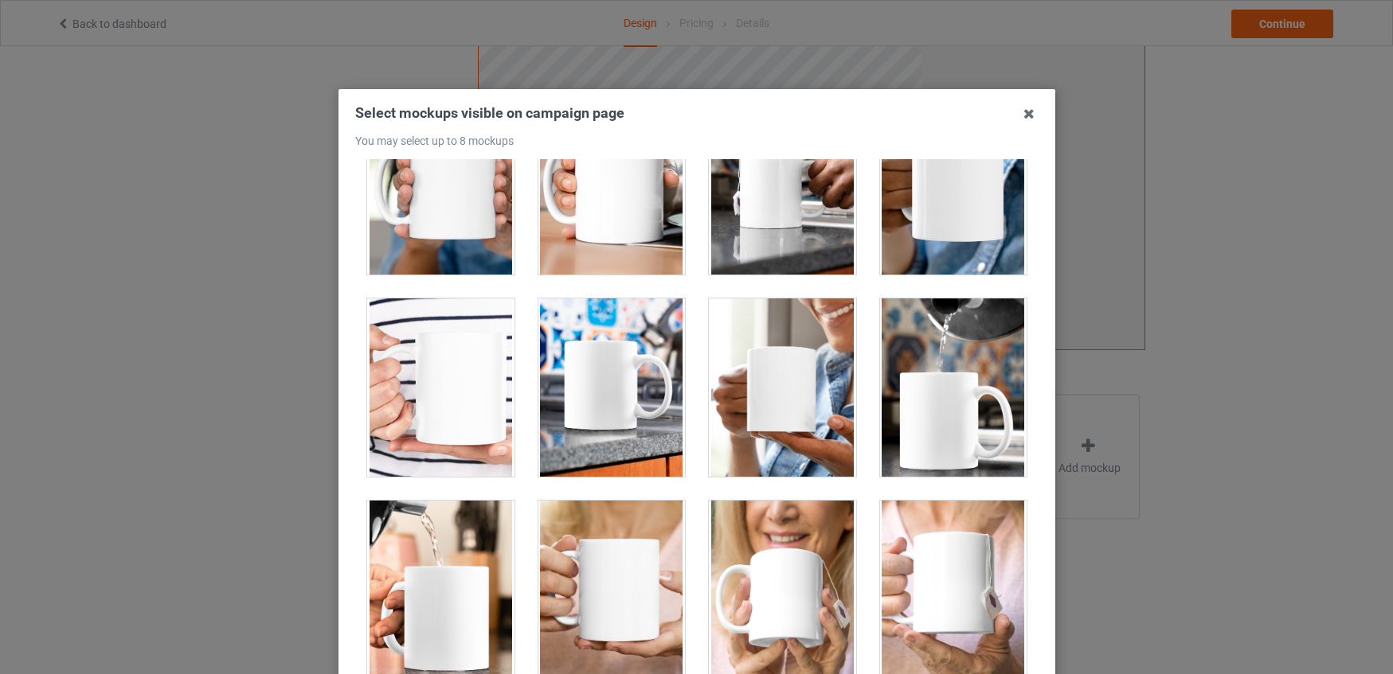
scroll to position [3145, 0]
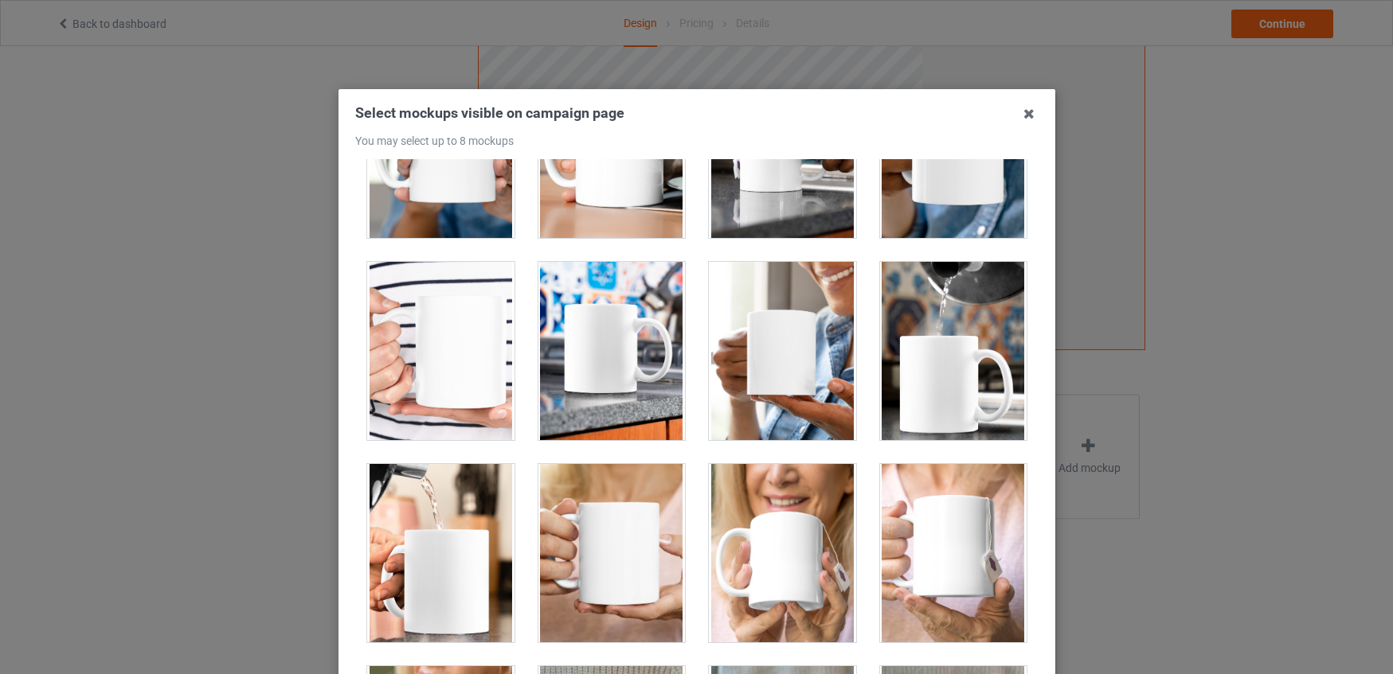
click at [599, 362] on div at bounding box center [611, 351] width 147 height 178
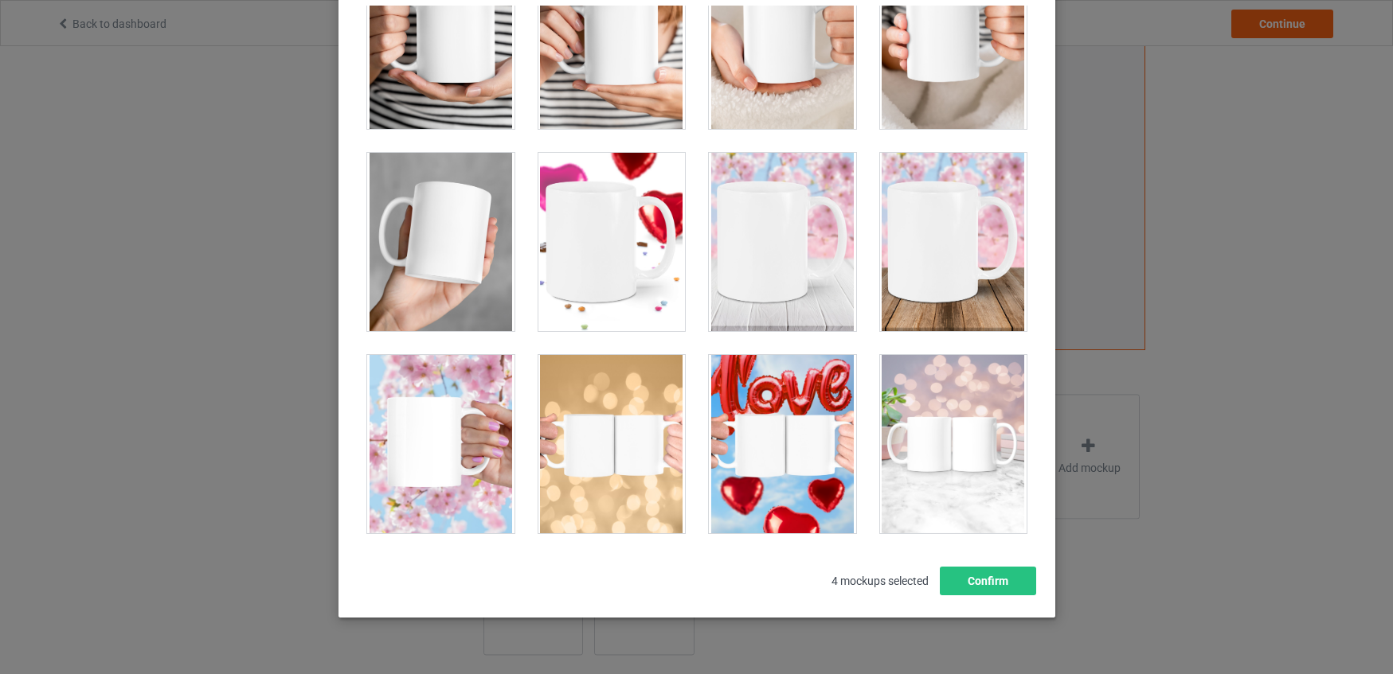
scroll to position [186, 0]
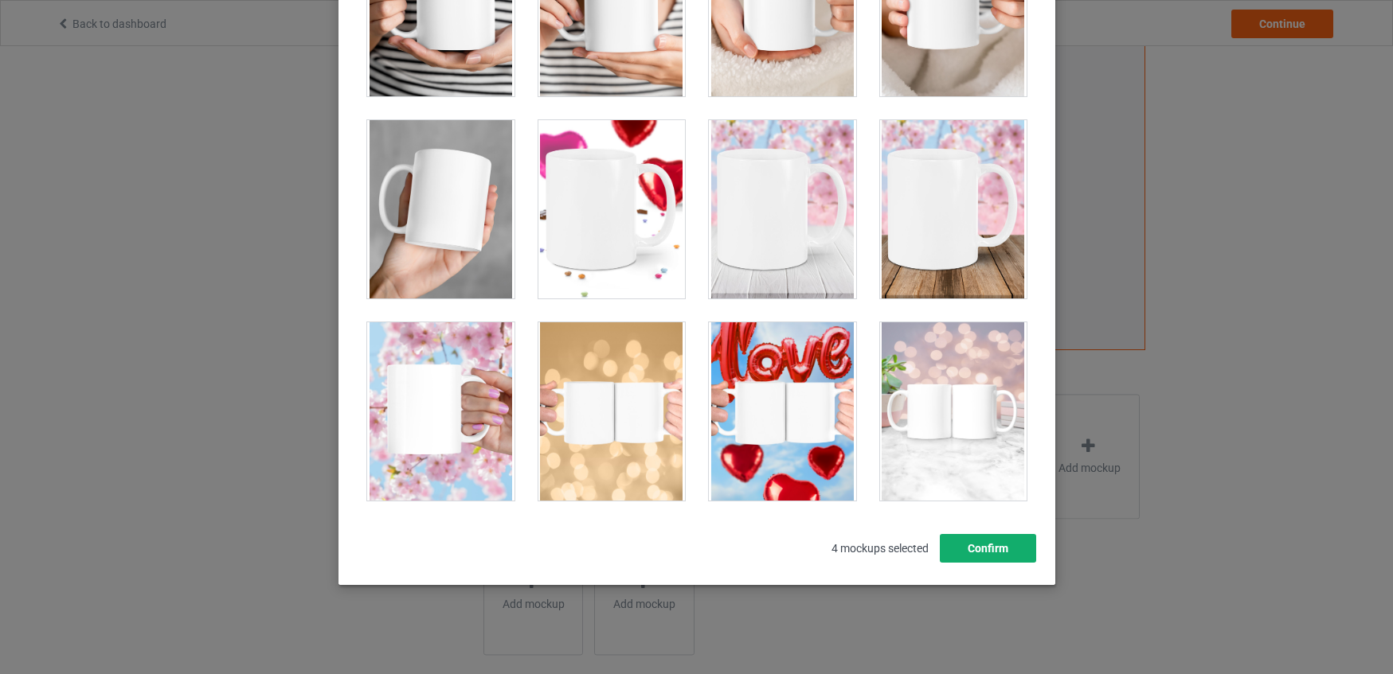
click at [991, 552] on button "Confirm" at bounding box center [987, 548] width 96 height 29
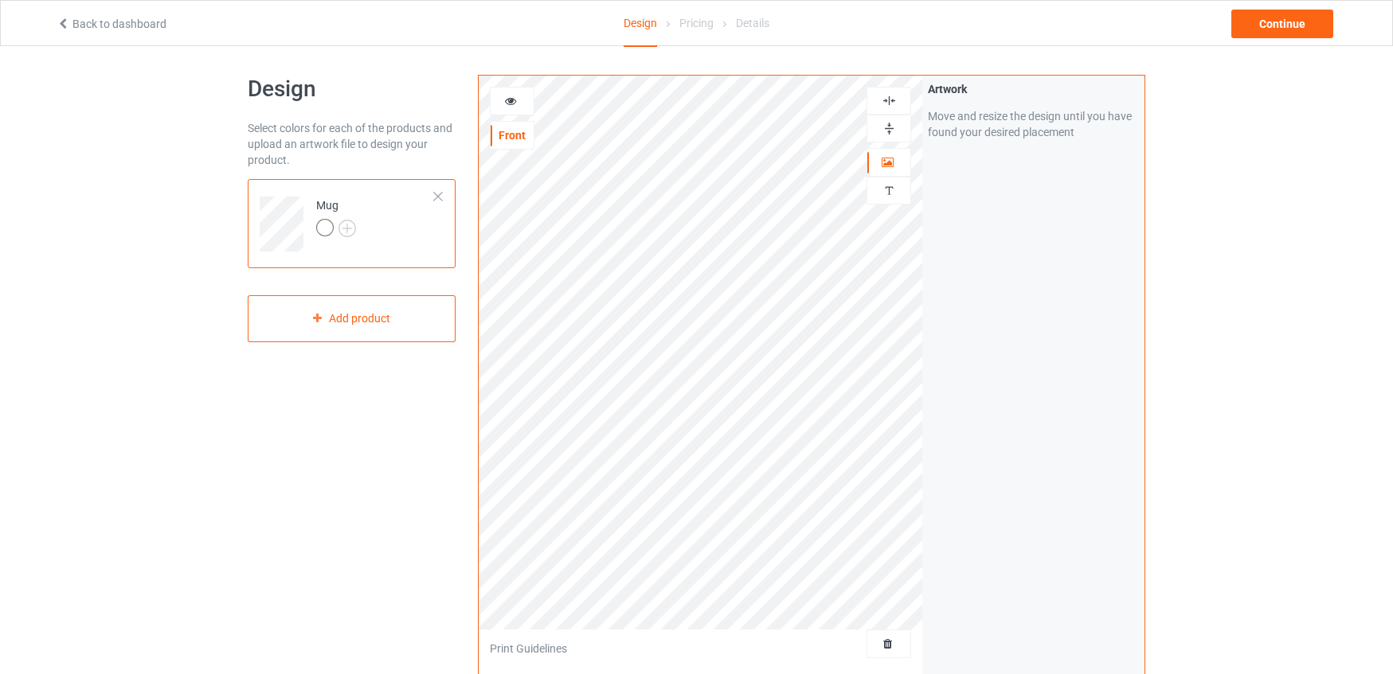
scroll to position [0, 0]
click at [1280, 30] on div "Continue" at bounding box center [1282, 24] width 102 height 29
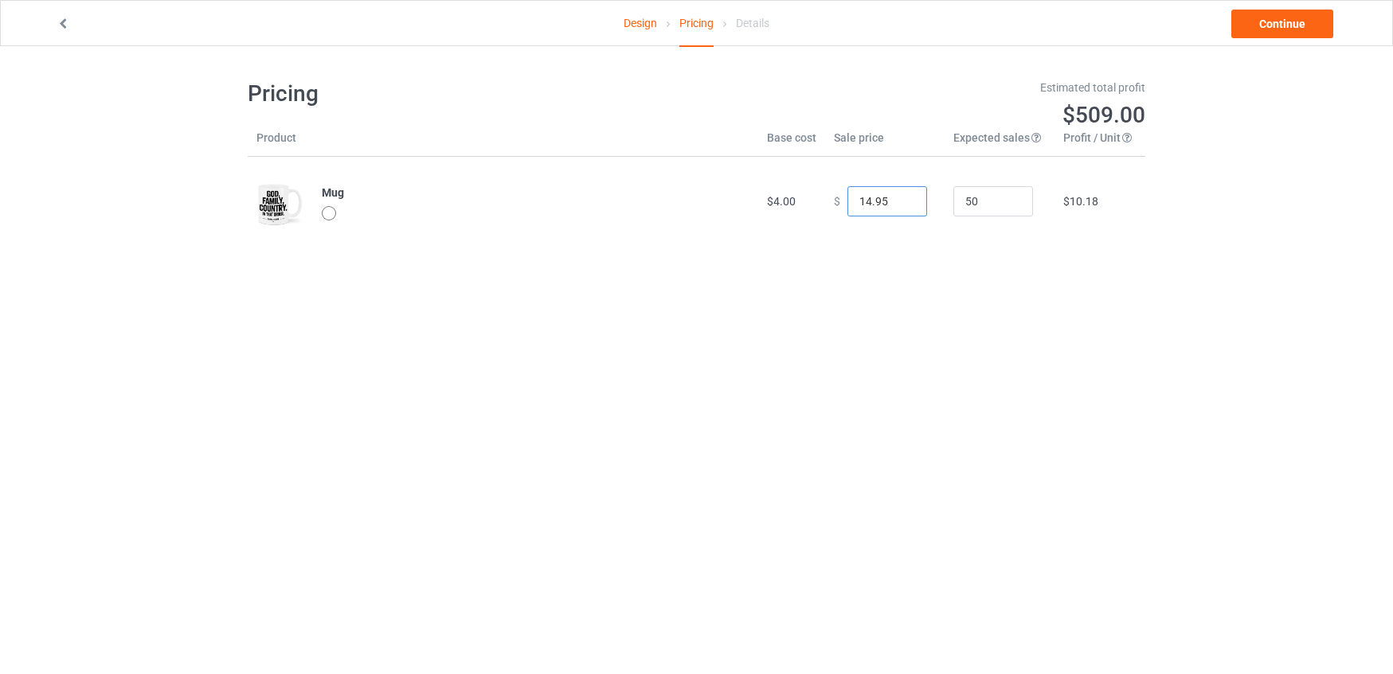
drag, startPoint x: 885, startPoint y: 199, endPoint x: 822, endPoint y: 193, distance: 63.2
click at [825, 193] on td "$ 14.95" at bounding box center [884, 201] width 119 height 89
type input "22.99"
click at [838, 248] on div "Pricing Estimated total profit $883.00 Product Base cost Sale price Expected sa…" at bounding box center [696, 162] width 897 height 233
click at [1279, 25] on link "Continue" at bounding box center [1282, 24] width 102 height 29
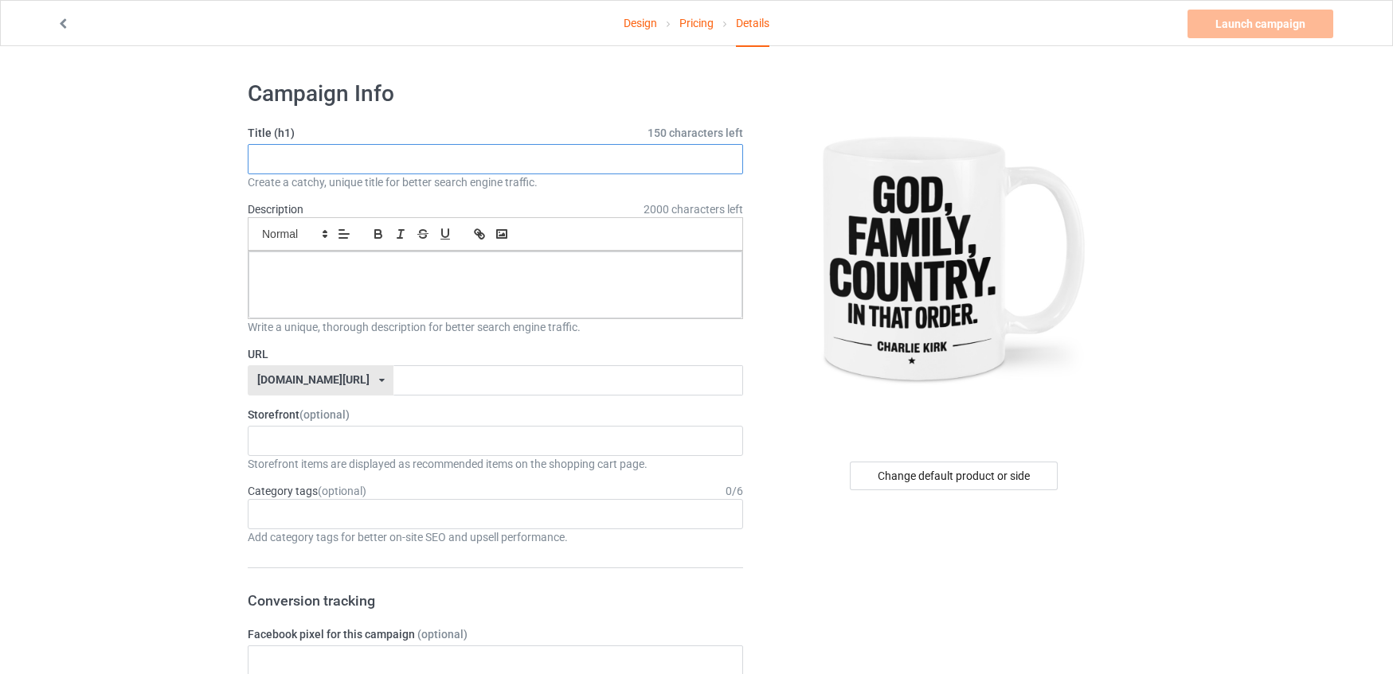
click at [269, 158] on input "text" at bounding box center [495, 159] width 495 height 30
drag, startPoint x: 397, startPoint y: 161, endPoint x: 249, endPoint y: 153, distance: 148.3
click at [249, 153] on input "God, Family, Country" at bounding box center [495, 159] width 495 height 30
type input "God, Family, Country"
click at [273, 266] on p at bounding box center [495, 269] width 468 height 15
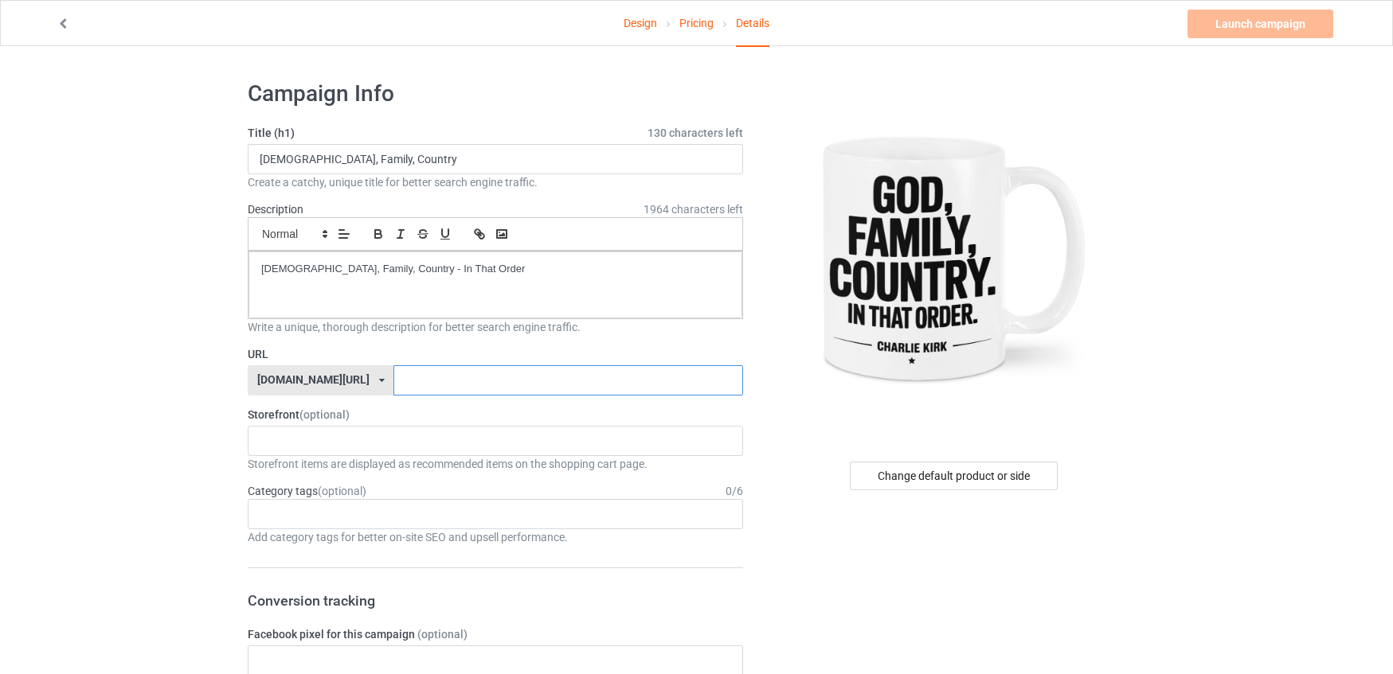
click at [428, 373] on input "text" at bounding box center [567, 381] width 349 height 30
type input "hyutheytagitogfc"
click at [1273, 22] on link "Launch campaign" at bounding box center [1260, 24] width 146 height 29
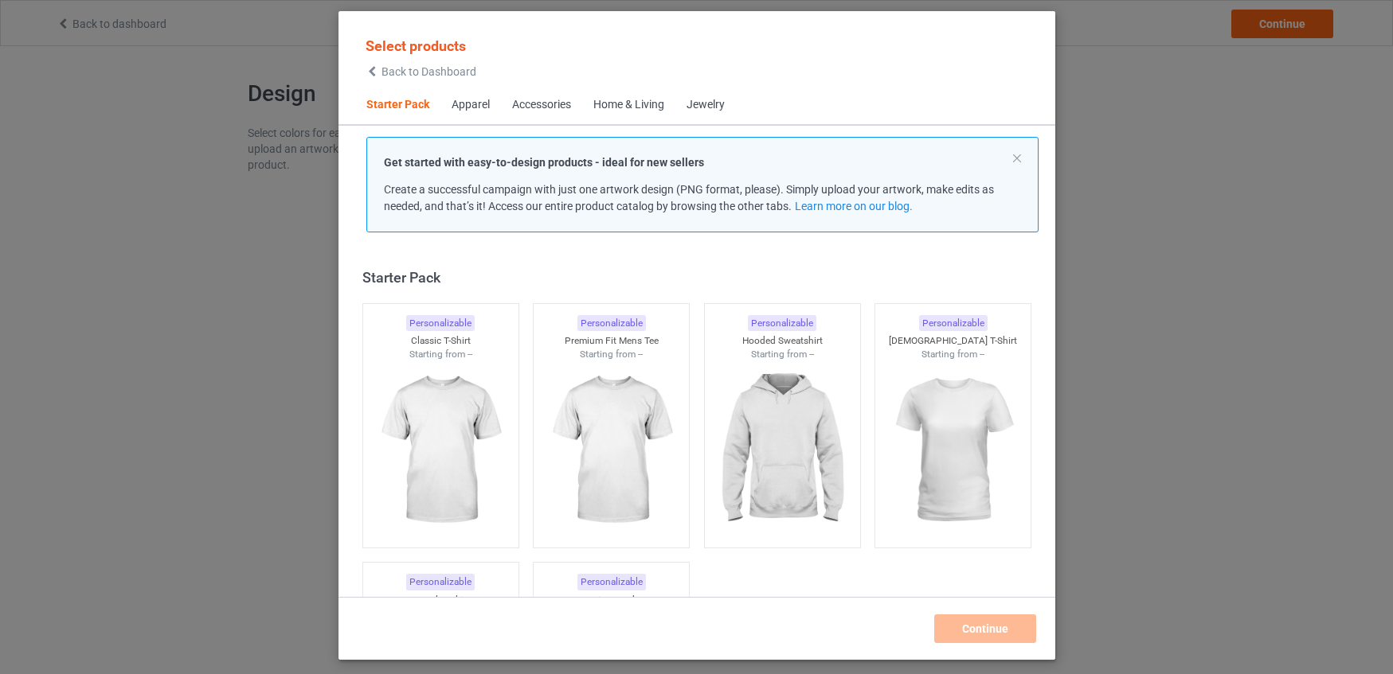
scroll to position [21, 0]
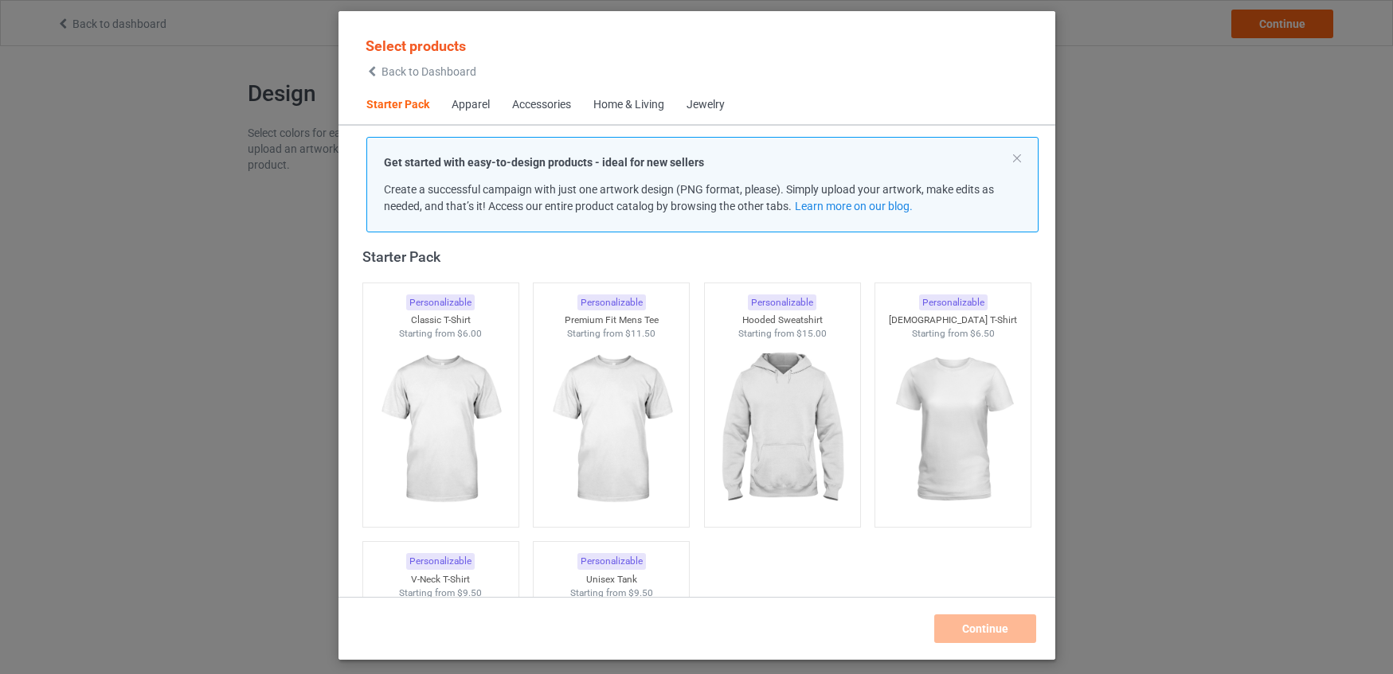
click at [398, 70] on span "Back to Dashboard" at bounding box center [428, 71] width 95 height 13
